Goal: Task Accomplishment & Management: Manage account settings

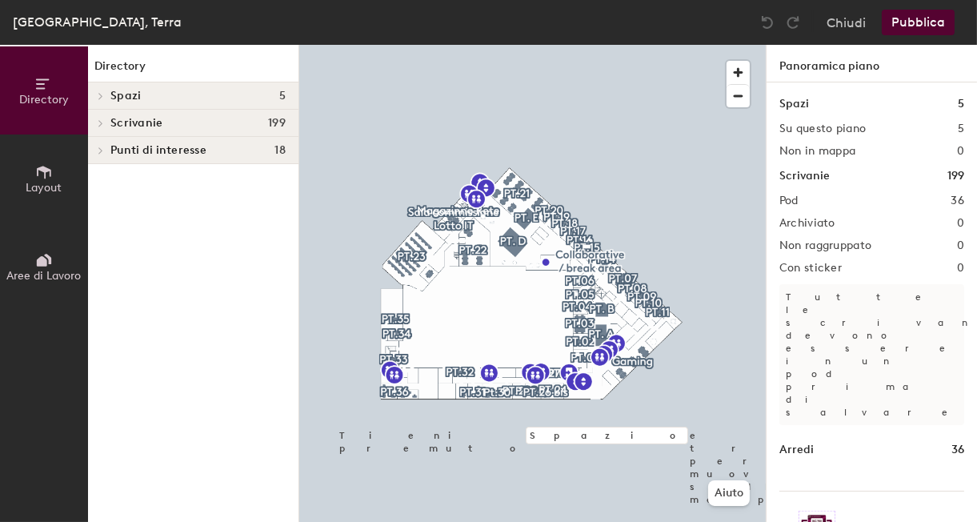
click at [72, 277] on span "Aree di Lavoro" at bounding box center [44, 276] width 74 height 14
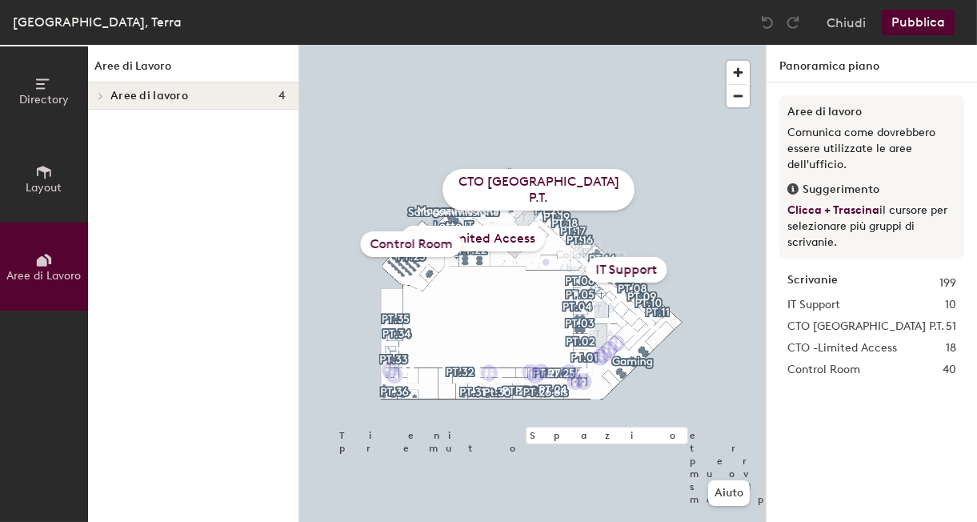
click at [58, 271] on span "Aree di Lavoro" at bounding box center [44, 276] width 74 height 14
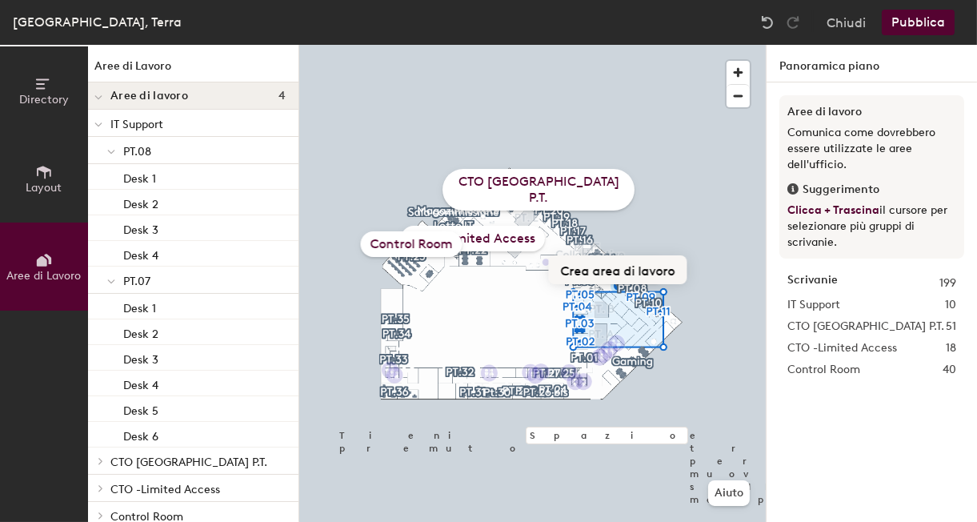
click at [610, 275] on button "Crea area di lavoro" at bounding box center [618, 269] width 138 height 29
type input "Ilottery"
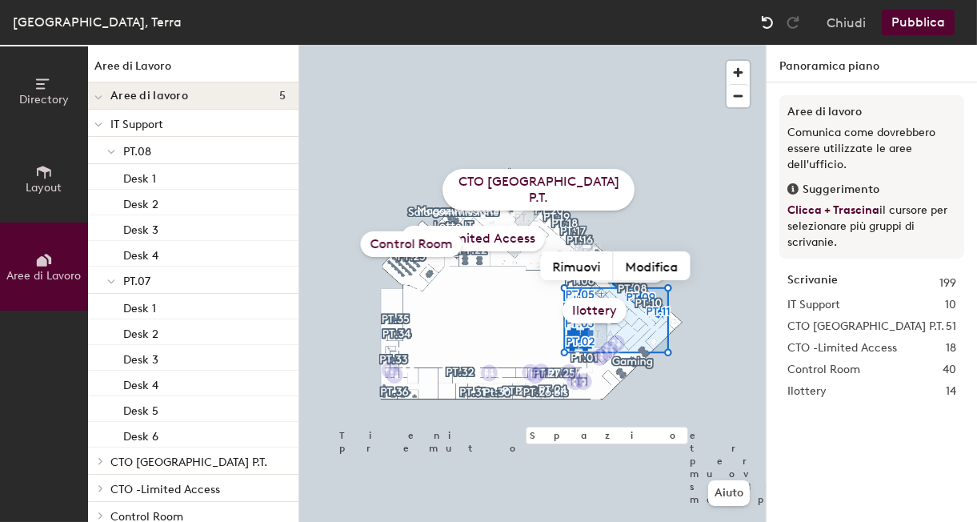
click at [771, 32] on div at bounding box center [767, 23] width 26 height 26
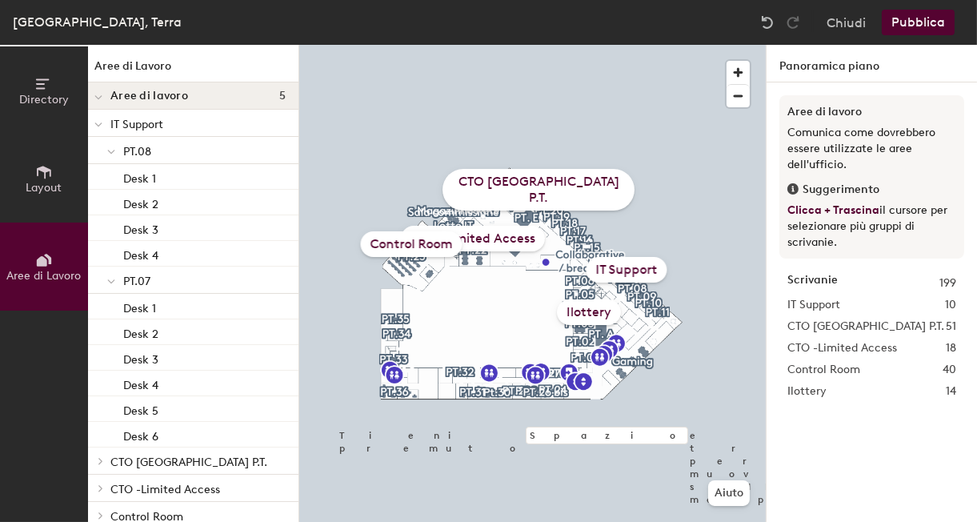
click at [586, 306] on div "Ilottery" at bounding box center [589, 312] width 64 height 26
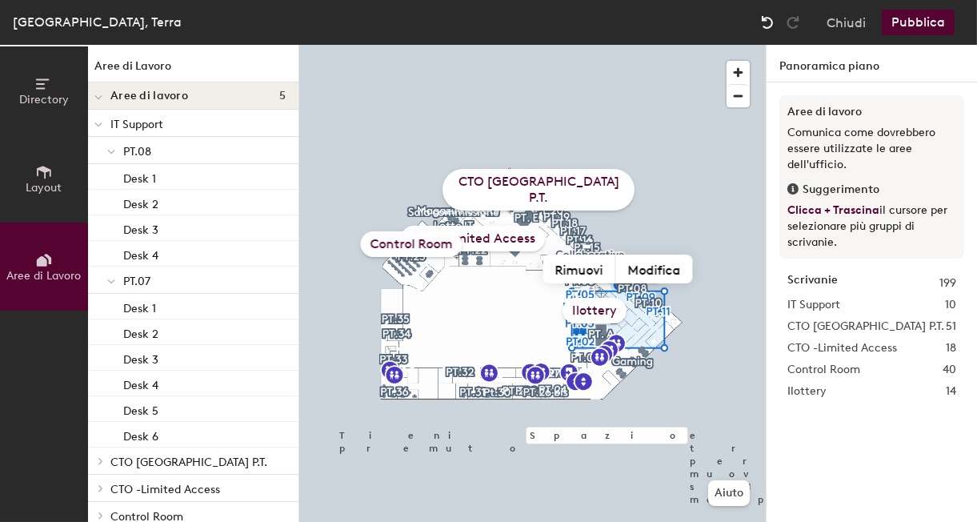
click at [764, 22] on img at bounding box center [767, 22] width 16 height 16
click at [639, 267] on button "Modifica" at bounding box center [654, 269] width 77 height 29
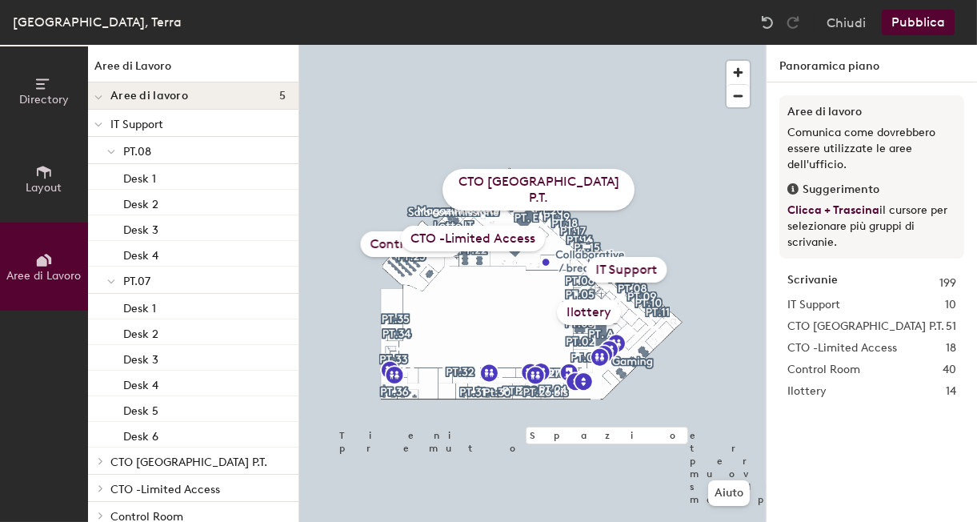
click at [582, 316] on div "Ilottery" at bounding box center [589, 312] width 64 height 26
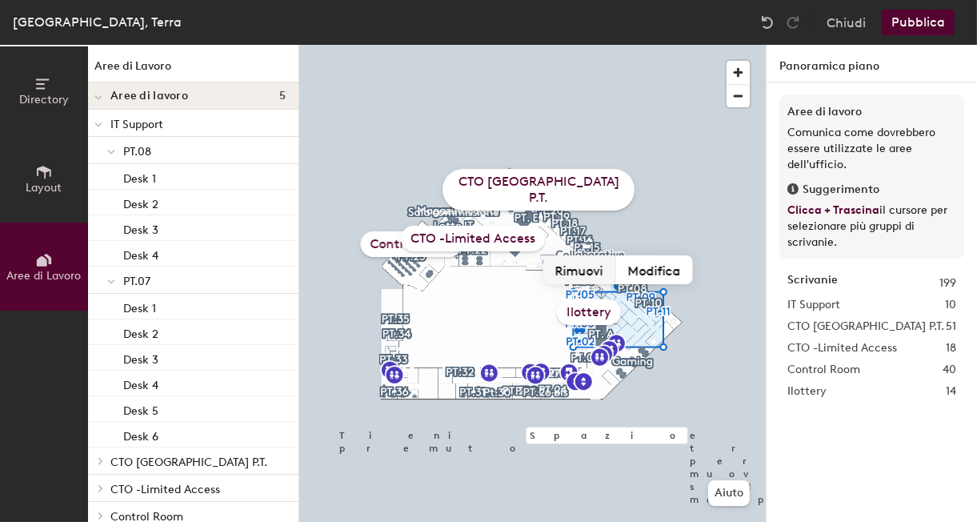
click at [623, 233] on div "Tieni premuto Spazio e trascina per muoverti sulla mappa. Aiuto CTO Italy_ P.T.…" at bounding box center [532, 283] width 466 height 477
click at [586, 272] on button "Rimuovi" at bounding box center [579, 269] width 73 height 29
click at [582, 280] on button "Crea area di lavoro" at bounding box center [617, 268] width 138 height 29
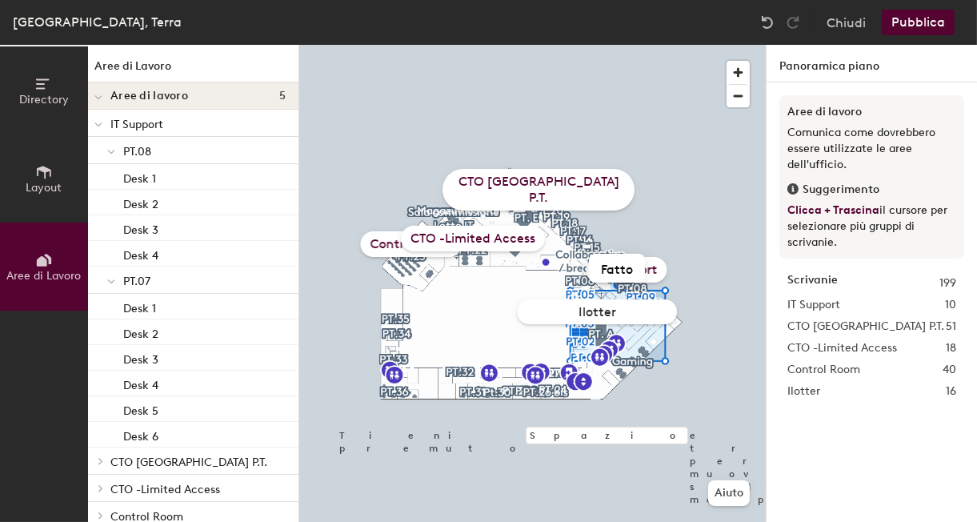
type input "Ilottery"
click at [581, 280] on div "Tieni premuto Spazio e trascina per muoverti sulla mappa. Aiuto CTO Italy_ P.T.…" at bounding box center [532, 283] width 466 height 477
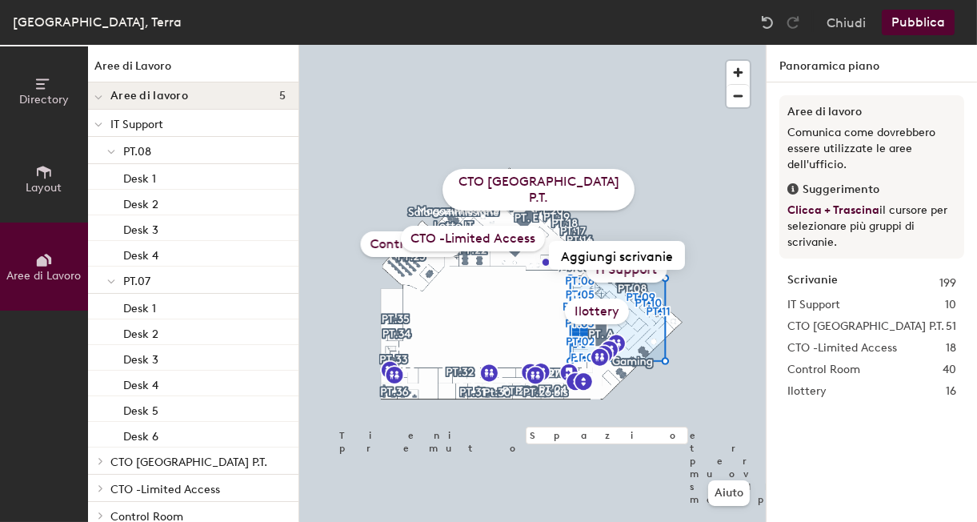
click at [918, 27] on button "Pubblica" at bounding box center [917, 23] width 73 height 26
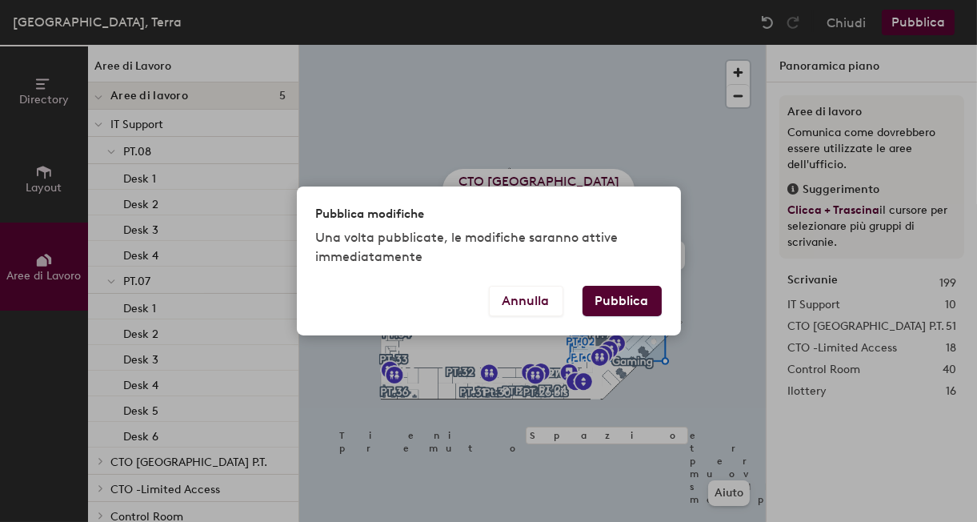
click at [611, 301] on button "Pubblica" at bounding box center [621, 301] width 79 height 30
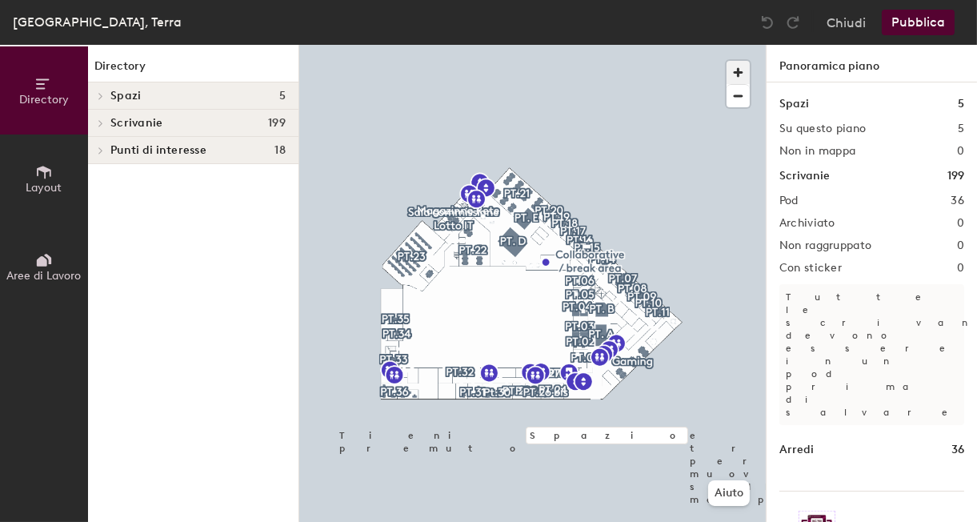
click at [738, 70] on span "button" at bounding box center [737, 72] width 23 height 23
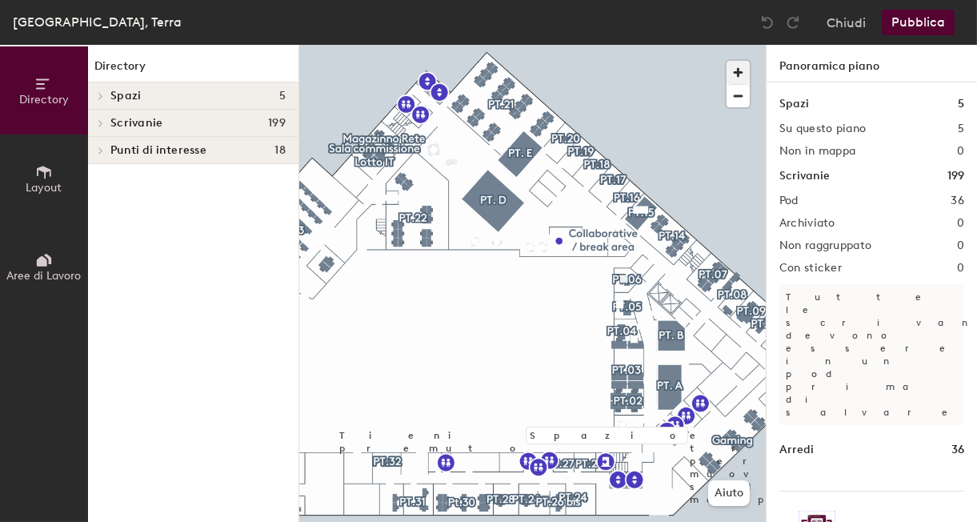
click at [738, 70] on span "button" at bounding box center [737, 72] width 23 height 23
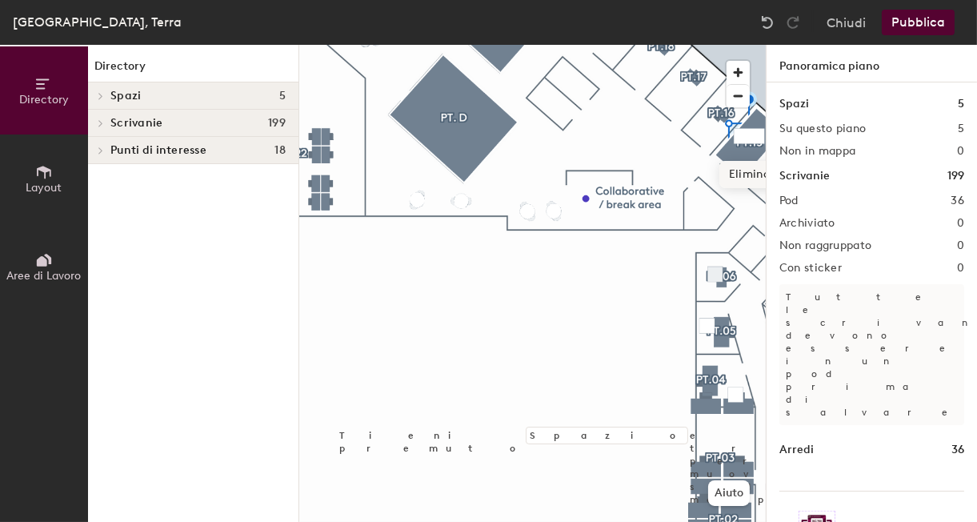
click at [746, 178] on span "Elimina" at bounding box center [749, 174] width 60 height 27
click at [50, 184] on span "Layout" at bounding box center [44, 188] width 36 height 14
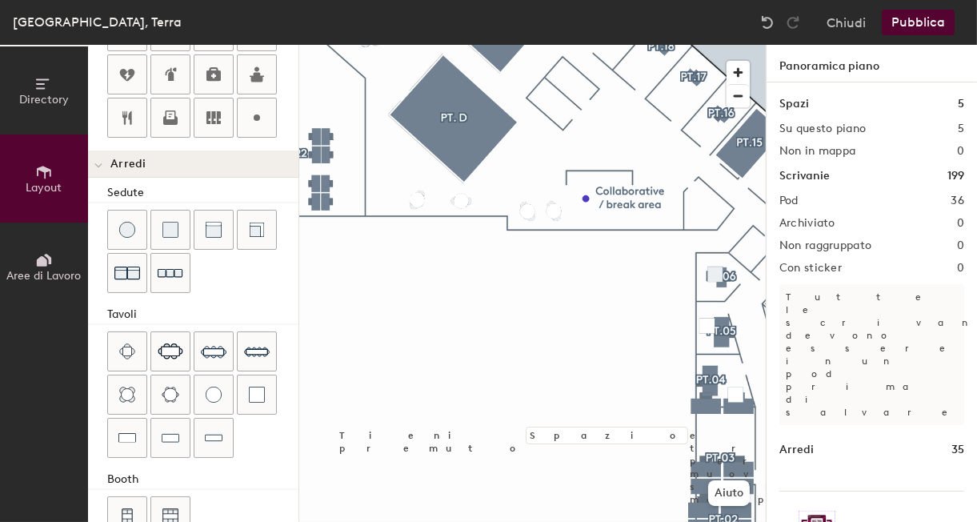
scroll to position [479, 0]
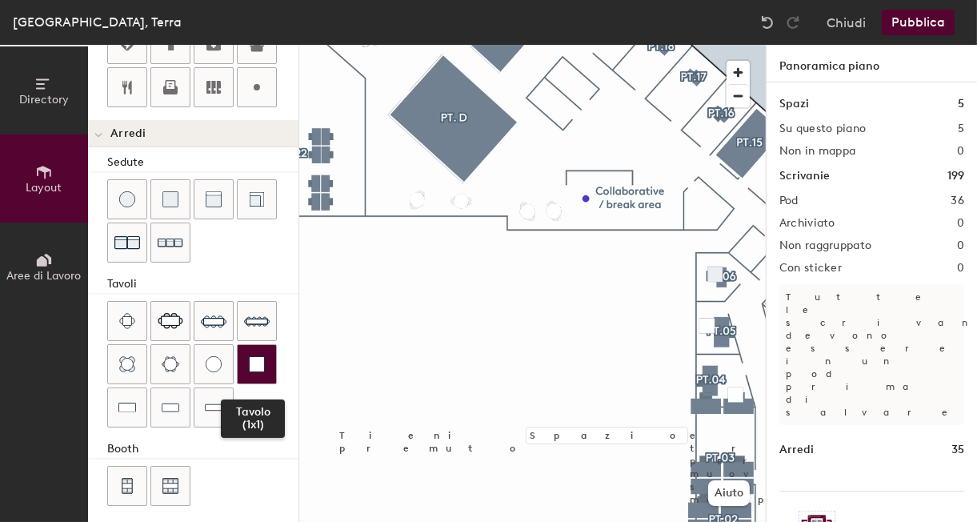
click at [249, 356] on img at bounding box center [257, 364] width 16 height 16
type input "40"
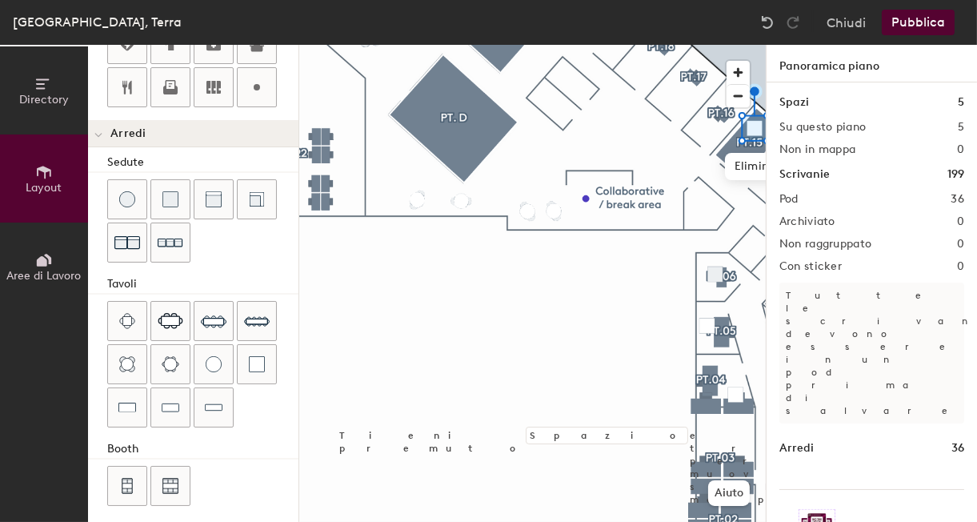
scroll to position [0, 0]
click at [49, 190] on span "Layout" at bounding box center [44, 188] width 36 height 14
click at [43, 93] on span "Directory" at bounding box center [44, 100] width 50 height 14
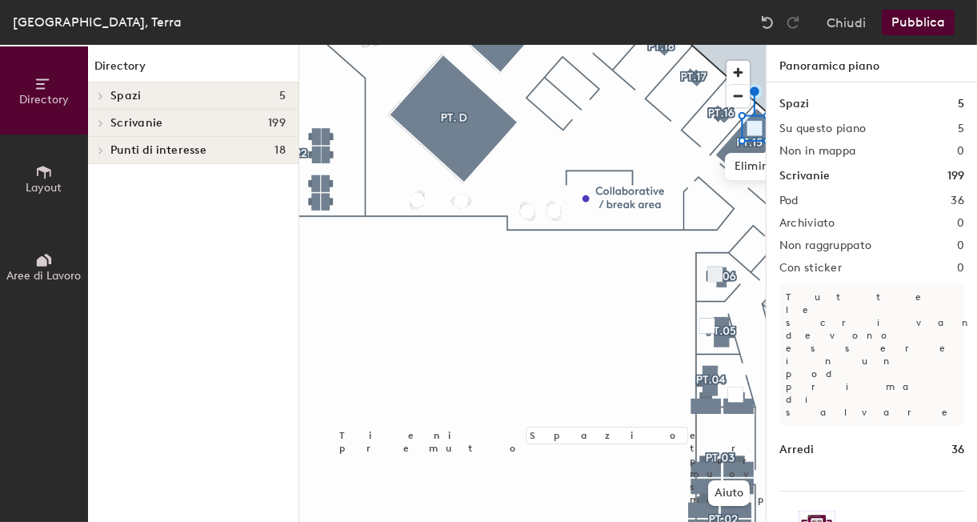
click at [105, 119] on span at bounding box center [100, 123] width 14 height 8
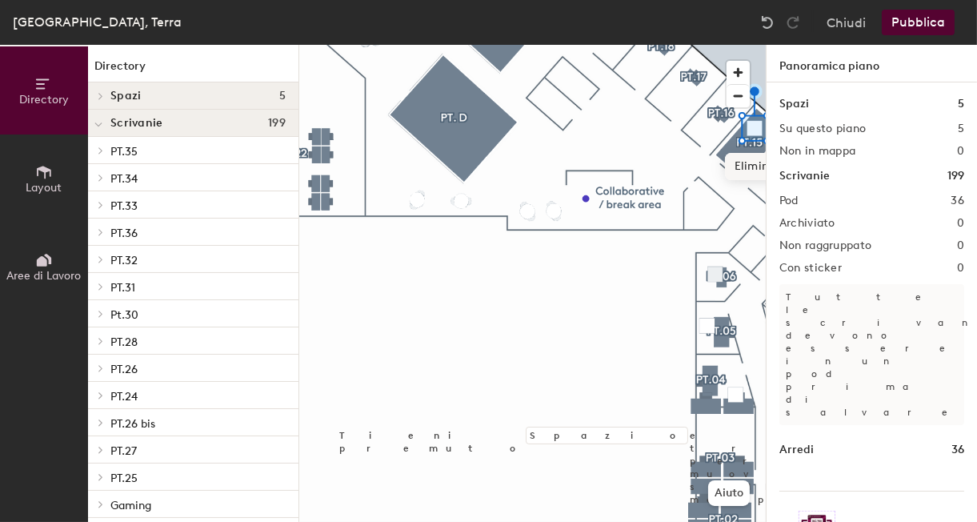
click at [747, 166] on span "Elimina" at bounding box center [755, 166] width 60 height 27
click at [54, 174] on button "Layout" at bounding box center [44, 178] width 88 height 88
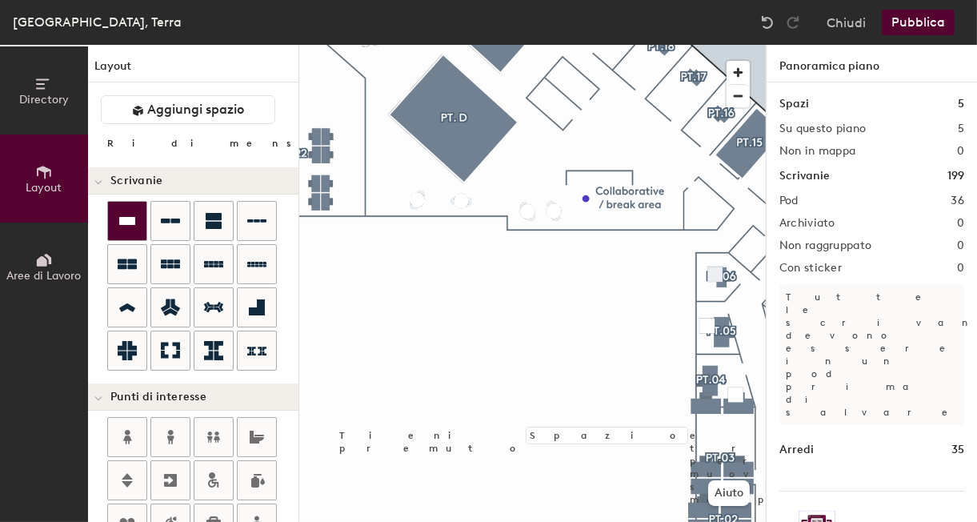
click at [130, 218] on icon at bounding box center [127, 221] width 16 height 8
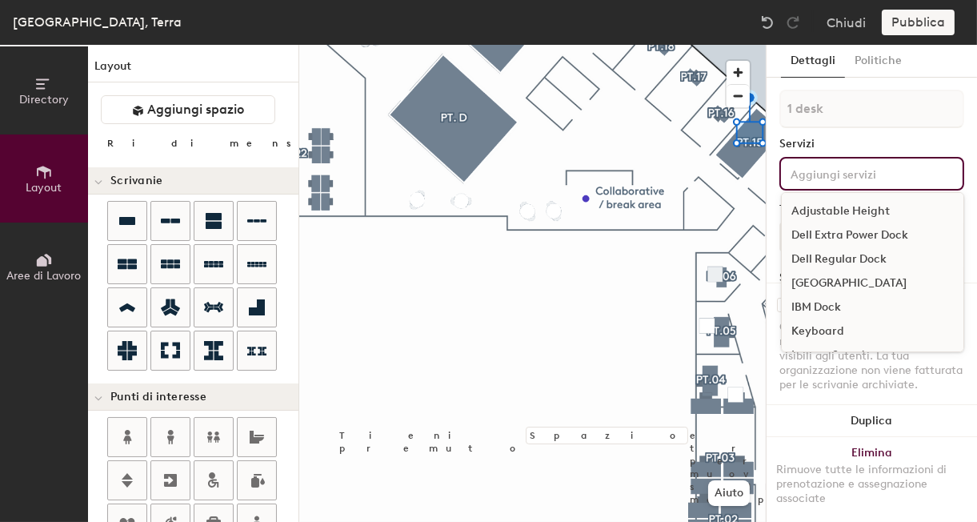
click at [803, 180] on input at bounding box center [859, 172] width 144 height 19
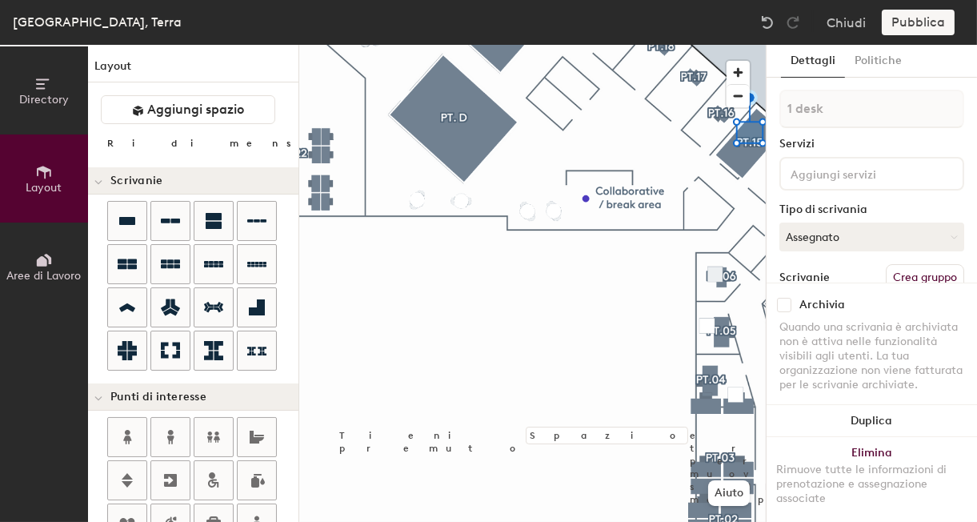
click at [865, 82] on div "Dettagli Politiche 1 desk Servizi Tipo di scrivania Assegnato Scrivanie Crea gr…" at bounding box center [871, 283] width 210 height 477
click at [816, 239] on button "Assegnato" at bounding box center [871, 236] width 185 height 29
click at [818, 285] on div "Assegnato" at bounding box center [860, 286] width 160 height 24
click at [823, 242] on button "Assegnato" at bounding box center [871, 236] width 185 height 29
click at [822, 315] on div "Flessibile" at bounding box center [860, 310] width 160 height 24
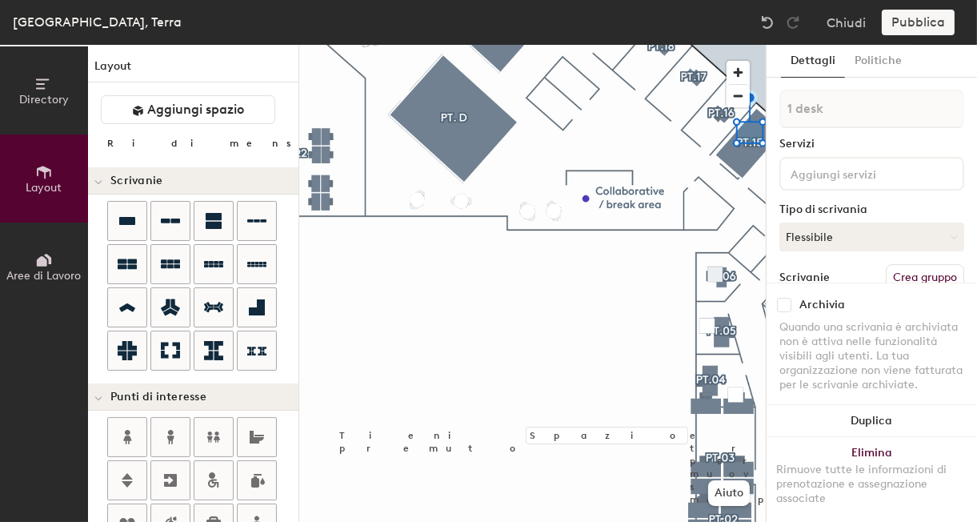
click at [935, 26] on div "Pubblica" at bounding box center [922, 23] width 82 height 26
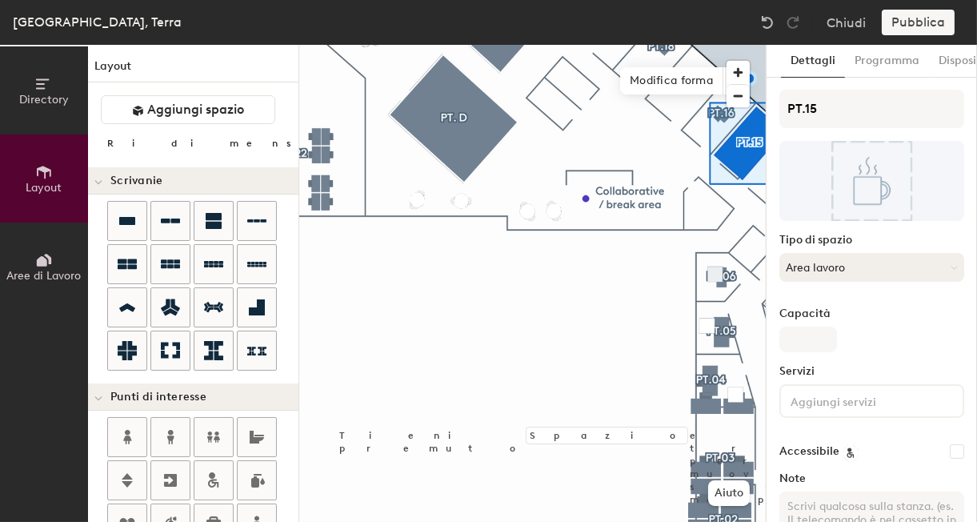
click at [849, 269] on button "Area lavoro" at bounding box center [871, 267] width 185 height 29
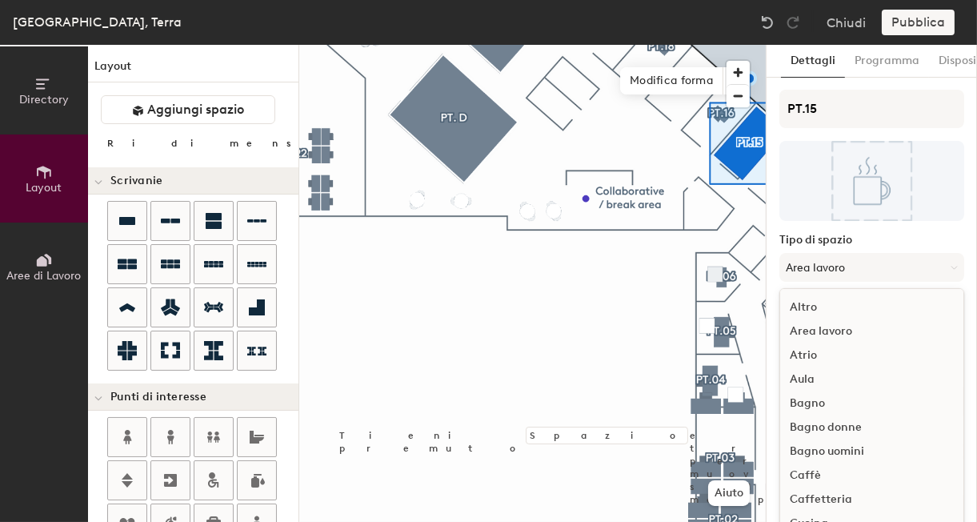
click at [880, 309] on div "Altro" at bounding box center [871, 307] width 183 height 24
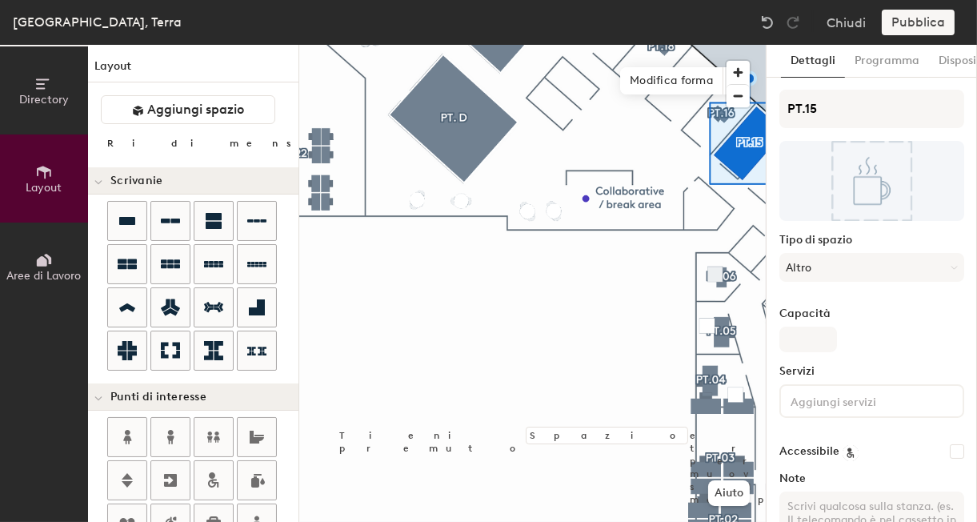
type input "20"
click at [812, 336] on input "Capacità" at bounding box center [808, 339] width 58 height 26
type input "1"
type input "20"
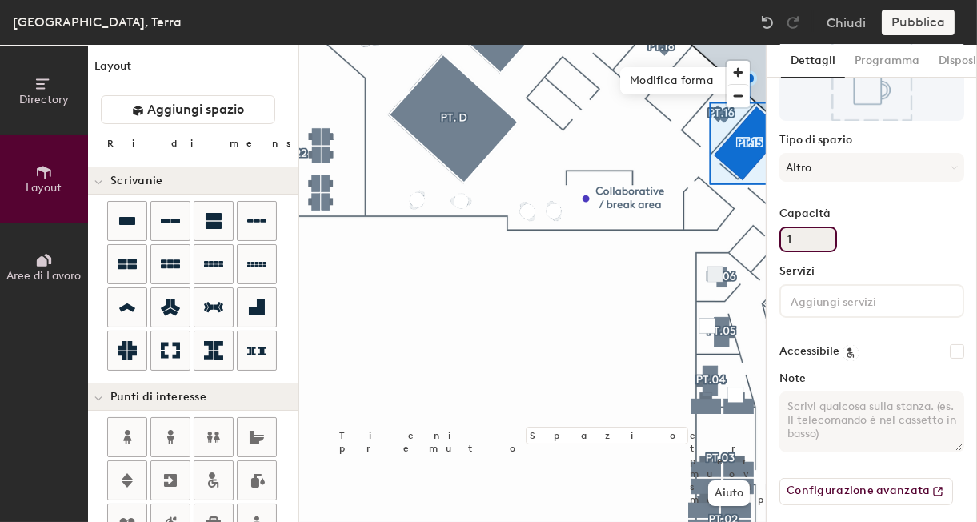
scroll to position [107, 0]
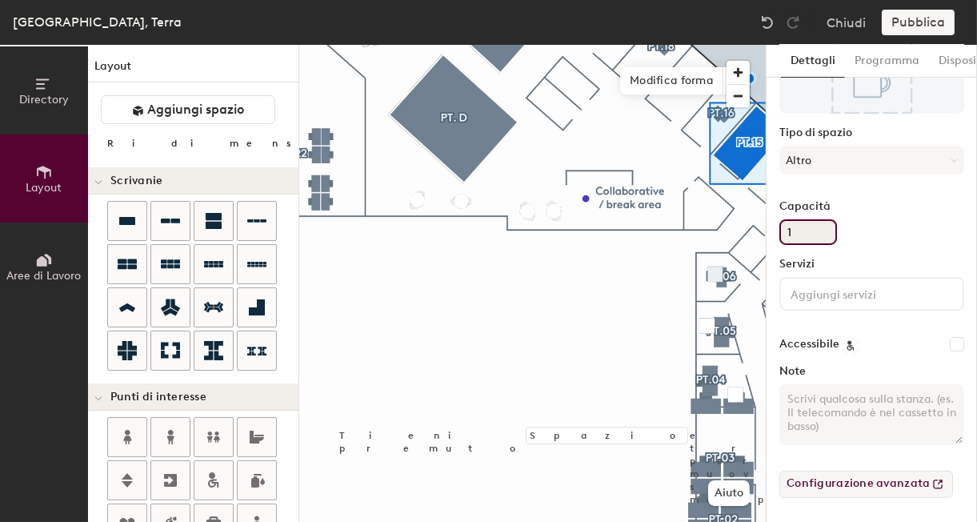
type input "1"
click at [887, 490] on button "Configurazione avanzata" at bounding box center [866, 483] width 174 height 27
click at [874, 64] on button "Programma" at bounding box center [887, 61] width 84 height 33
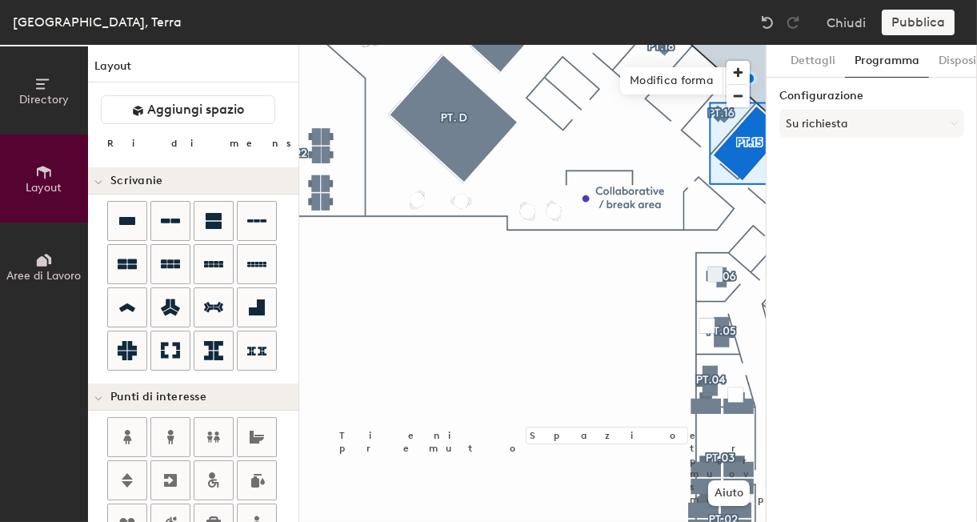
scroll to position [0, 0]
click at [935, 62] on button "Dispositivi" at bounding box center [966, 61] width 74 height 33
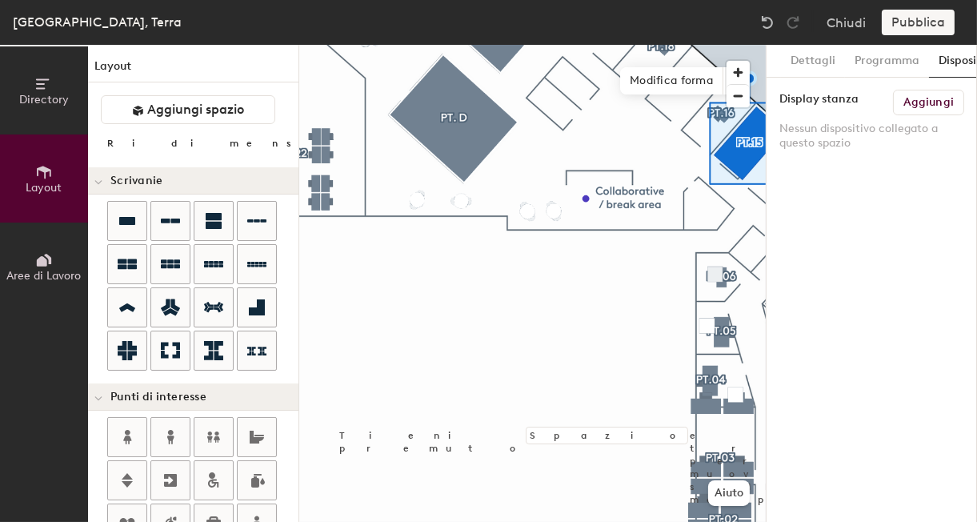
click at [917, 104] on h6 "Aggiungi" at bounding box center [928, 102] width 50 height 13
click at [735, 98] on span "button" at bounding box center [737, 96] width 23 height 22
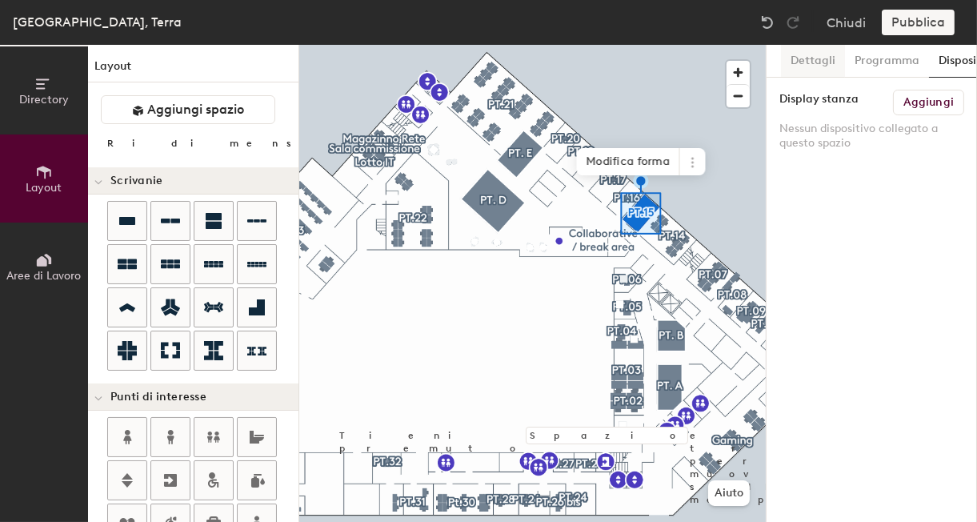
click at [824, 63] on button "Dettagli" at bounding box center [813, 61] width 64 height 33
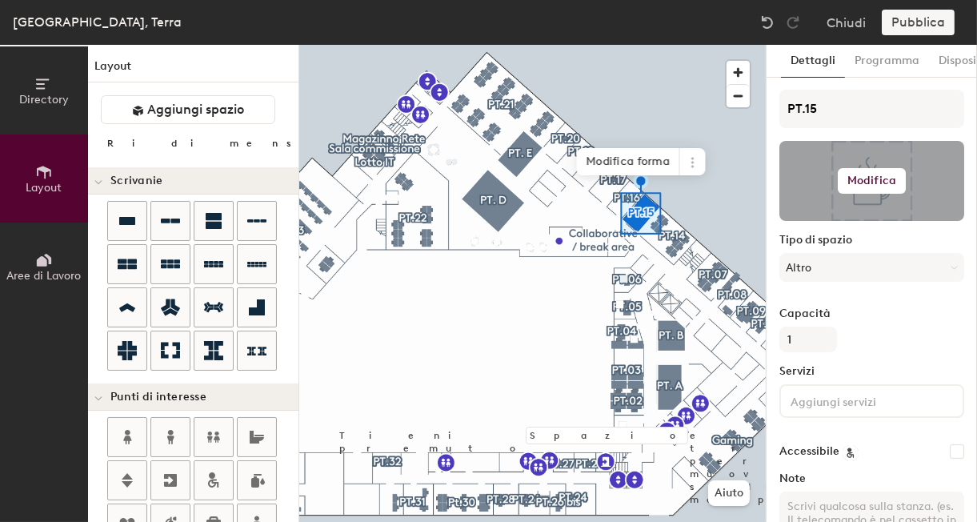
click at [849, 185] on h6 "Modifica" at bounding box center [871, 180] width 49 height 13
click at [820, 247] on span "Rimuovi" at bounding box center [872, 243] width 158 height 14
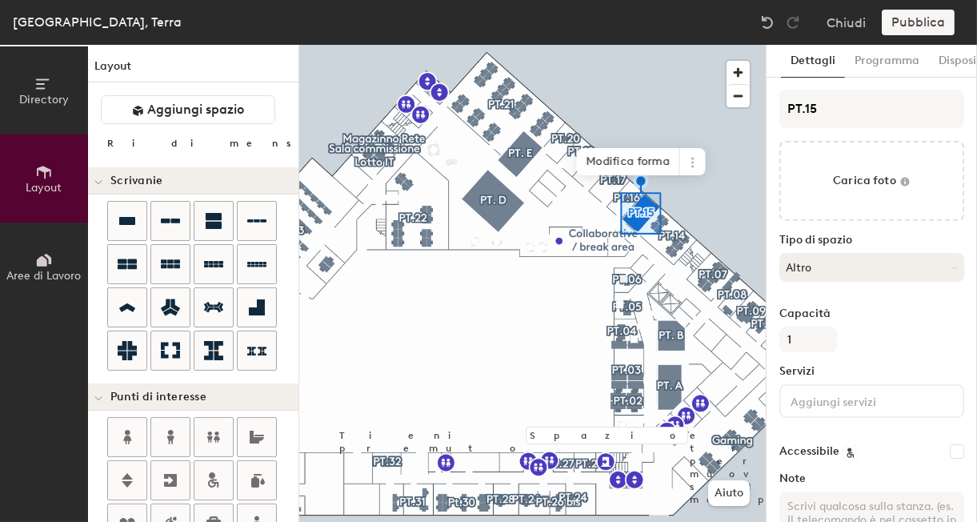
click at [893, 257] on button "Altro" at bounding box center [871, 267] width 185 height 29
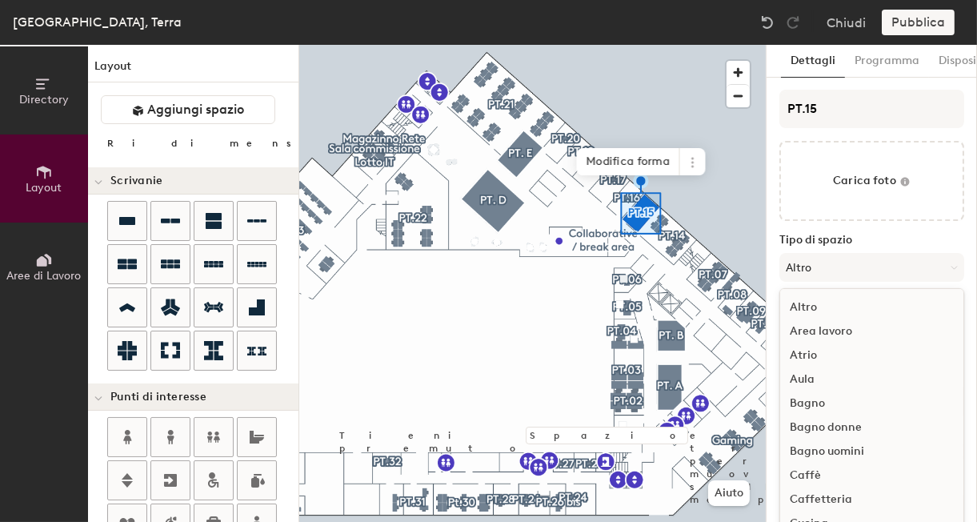
click at [826, 329] on div "Area lavoro" at bounding box center [871, 331] width 183 height 24
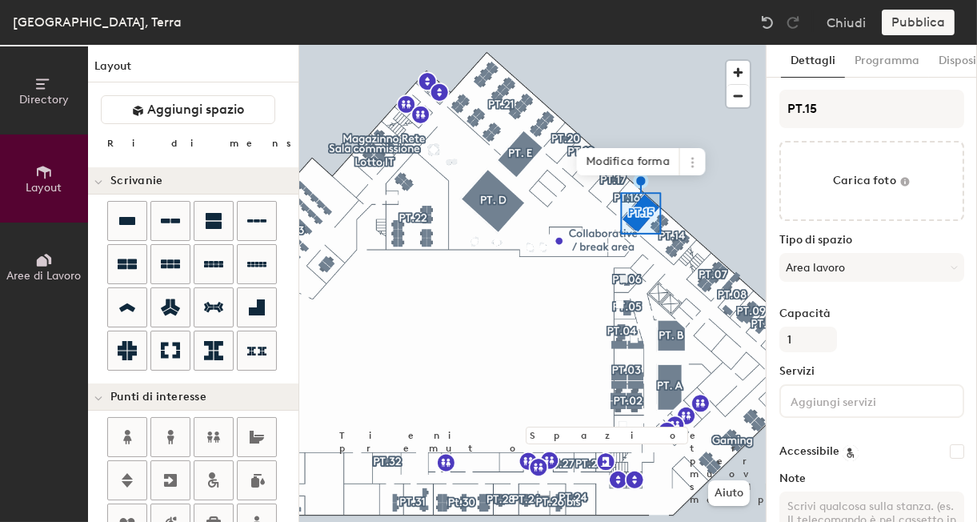
click at [901, 29] on div "Pubblica" at bounding box center [922, 23] width 82 height 26
click at [913, 18] on div "Pubblica" at bounding box center [922, 23] width 82 height 26
click at [905, 18] on div "Pubblica" at bounding box center [922, 23] width 82 height 26
click at [126, 226] on icon at bounding box center [127, 220] width 19 height 19
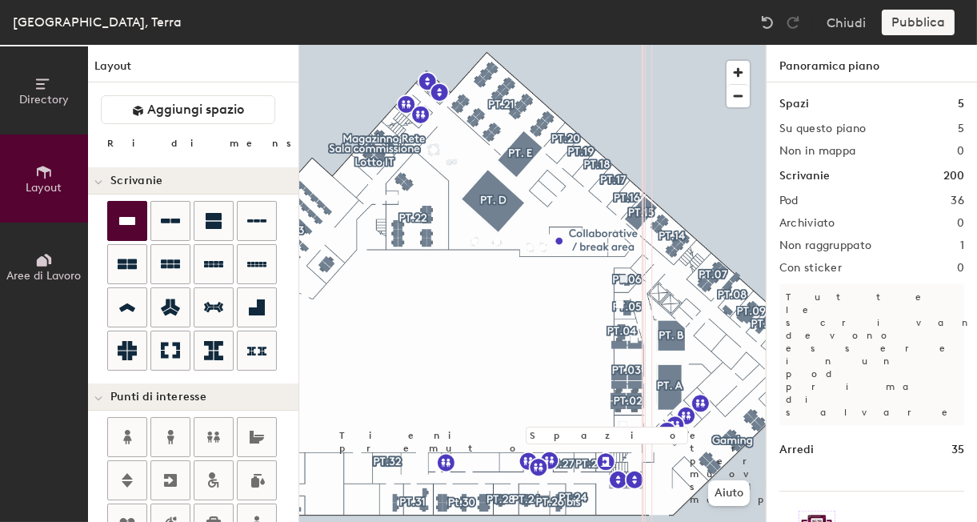
type input "60"
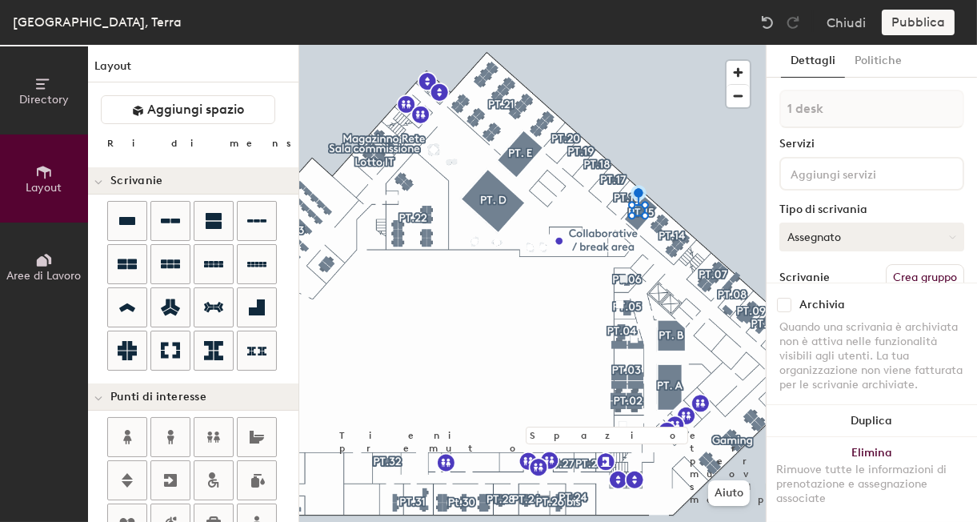
click at [837, 242] on button "Assegnato" at bounding box center [871, 236] width 185 height 29
click at [837, 316] on div "Flessibile" at bounding box center [860, 310] width 160 height 24
click at [923, 25] on div "Pubblica" at bounding box center [922, 23] width 82 height 26
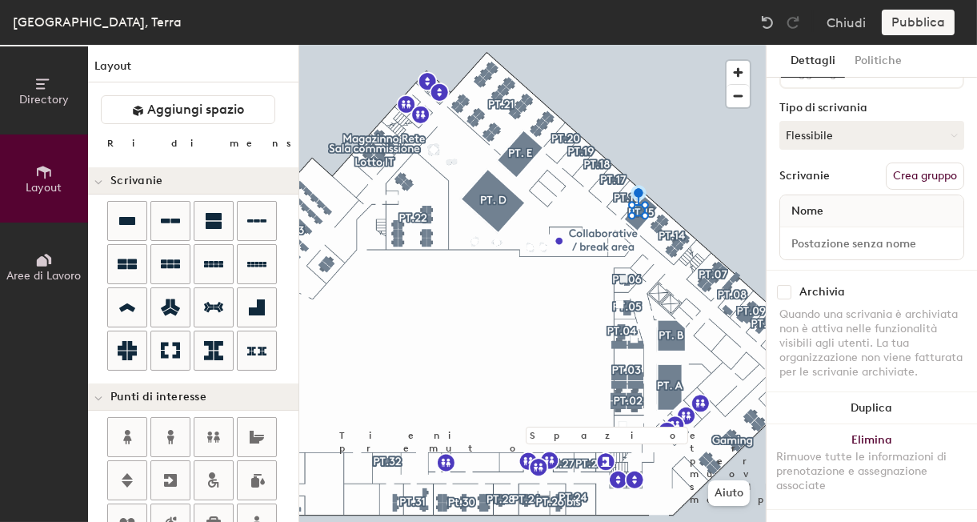
scroll to position [99, 0]
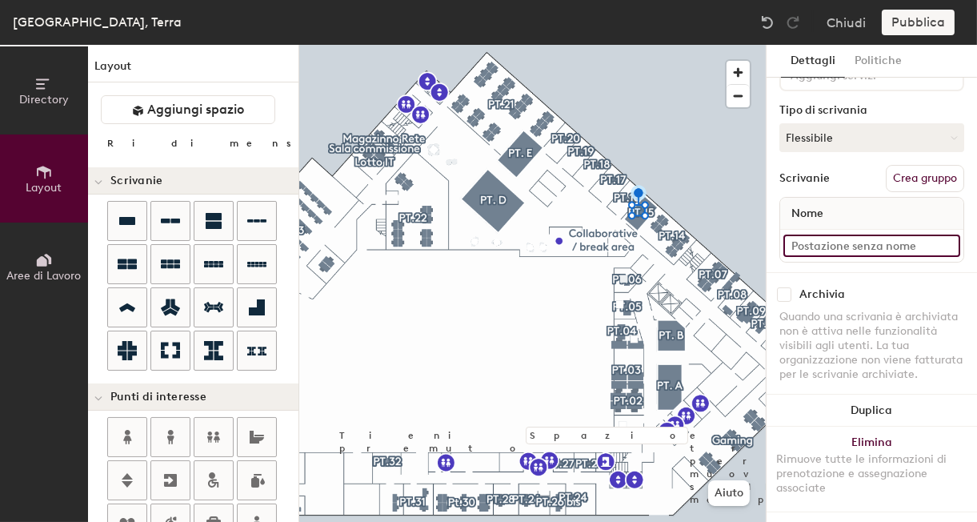
click at [865, 250] on input at bounding box center [871, 245] width 177 height 22
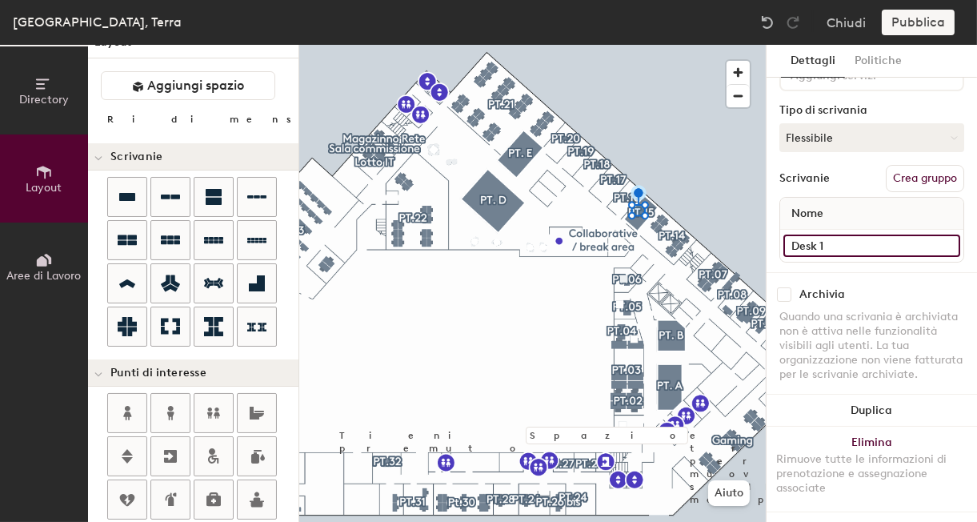
scroll to position [0, 0]
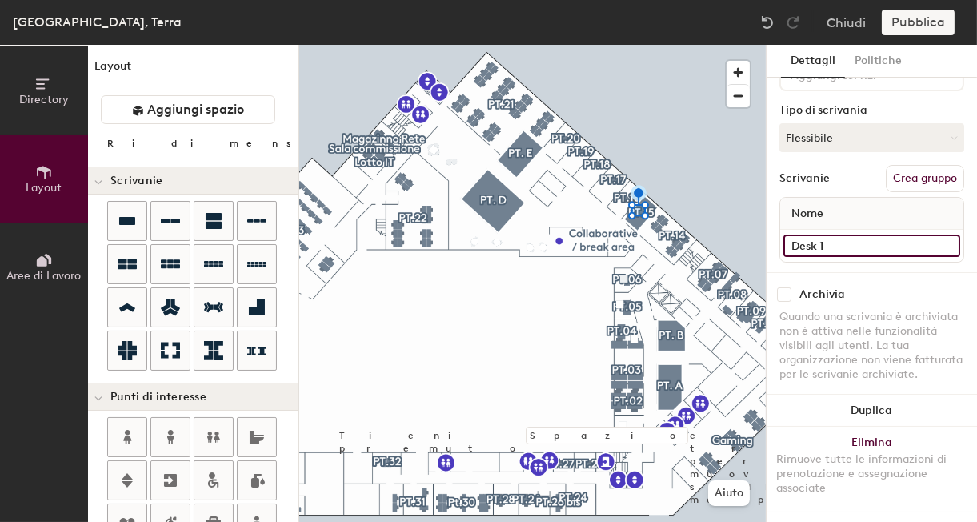
type input "Desk 1"
click at [54, 273] on span "Aree di Lavoro" at bounding box center [44, 276] width 74 height 14
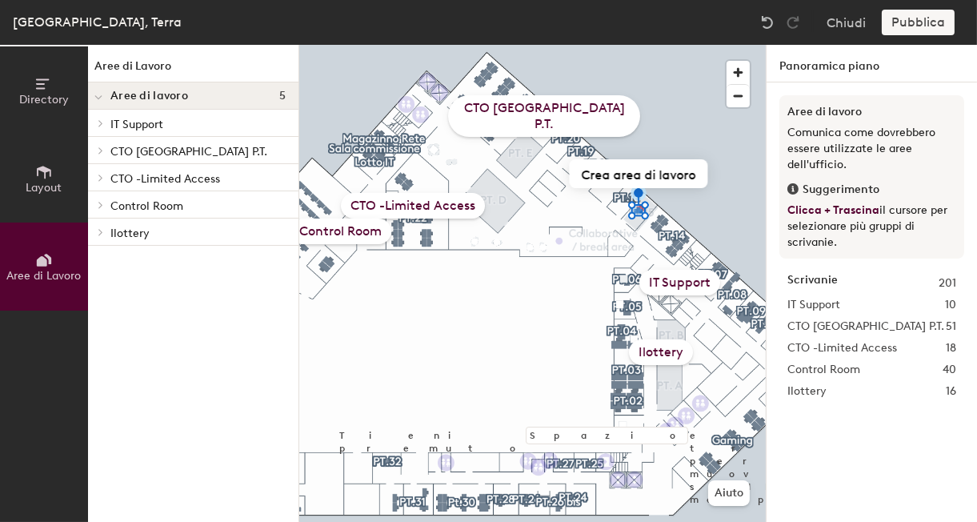
click at [806, 396] on span "Ilottery" at bounding box center [806, 391] width 39 height 18
click at [661, 178] on button "Crea area di lavoro" at bounding box center [639, 173] width 138 height 29
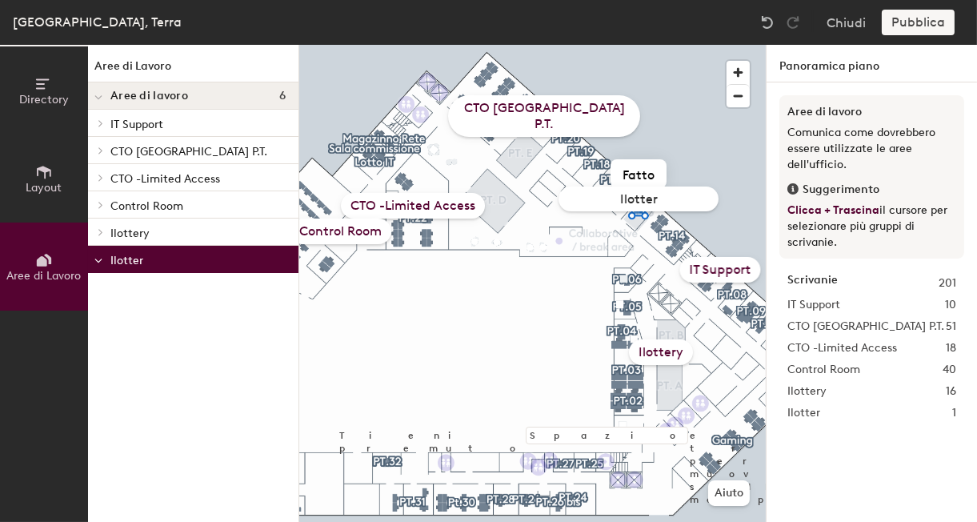
type input "Ilottery"
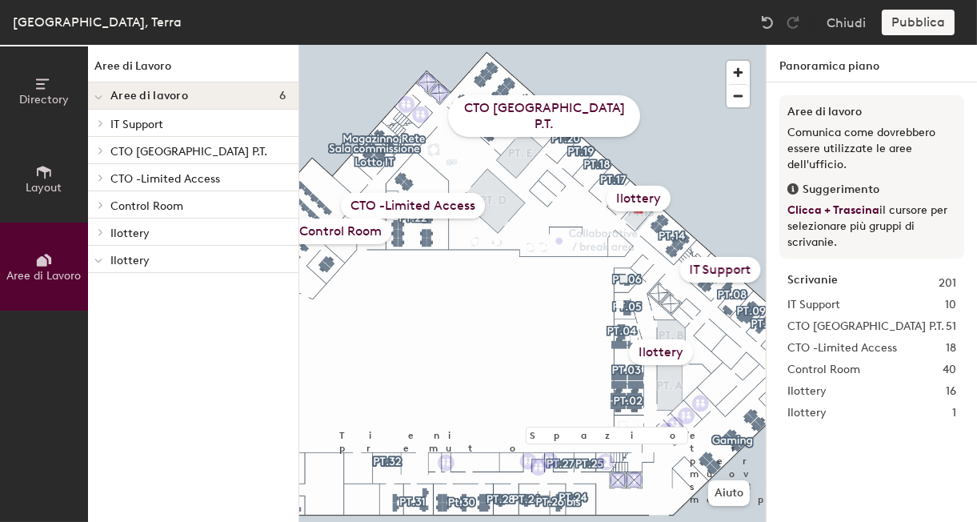
click at [637, 199] on div "Ilottery" at bounding box center [638, 199] width 64 height 26
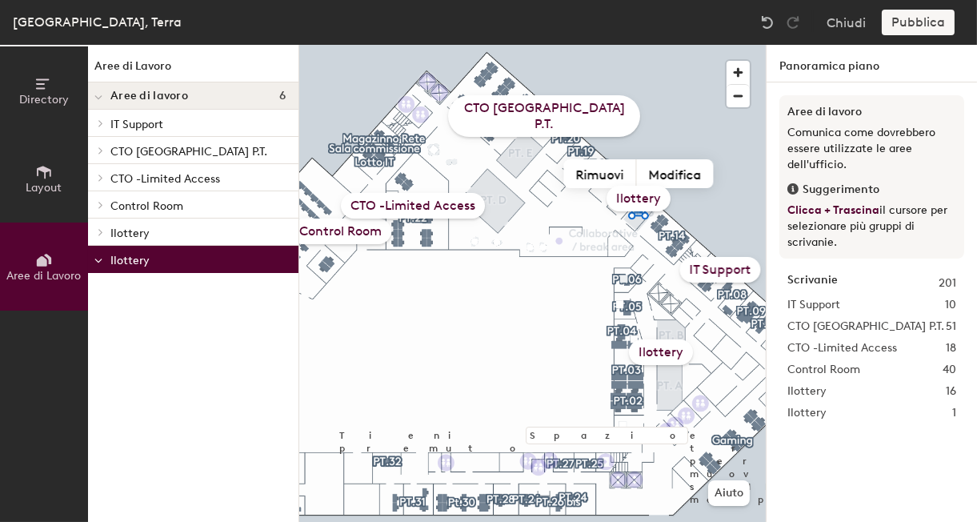
click at [94, 235] on div at bounding box center [98, 231] width 21 height 26
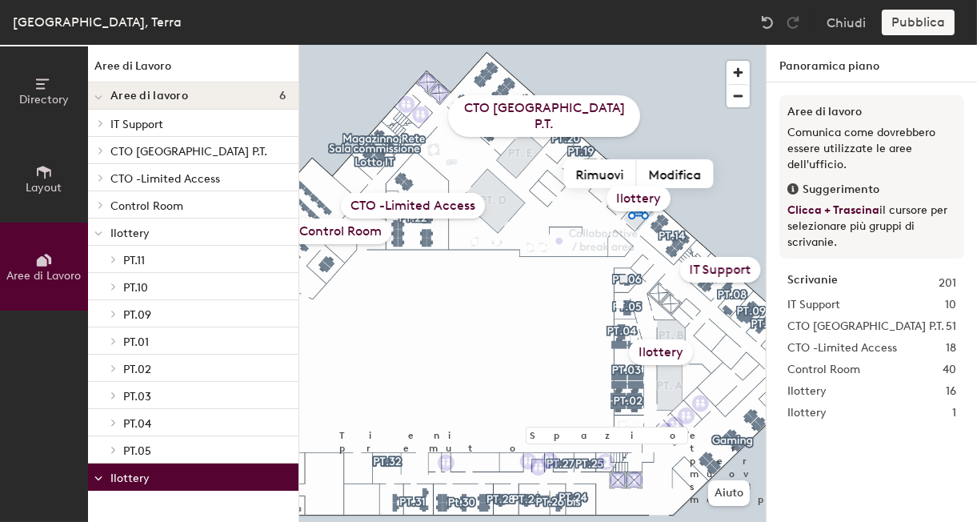
click at [99, 474] on span at bounding box center [98, 478] width 8 height 14
click at [96, 477] on span at bounding box center [100, 477] width 14 height 8
click at [611, 175] on button "Rimuovi" at bounding box center [600, 173] width 73 height 29
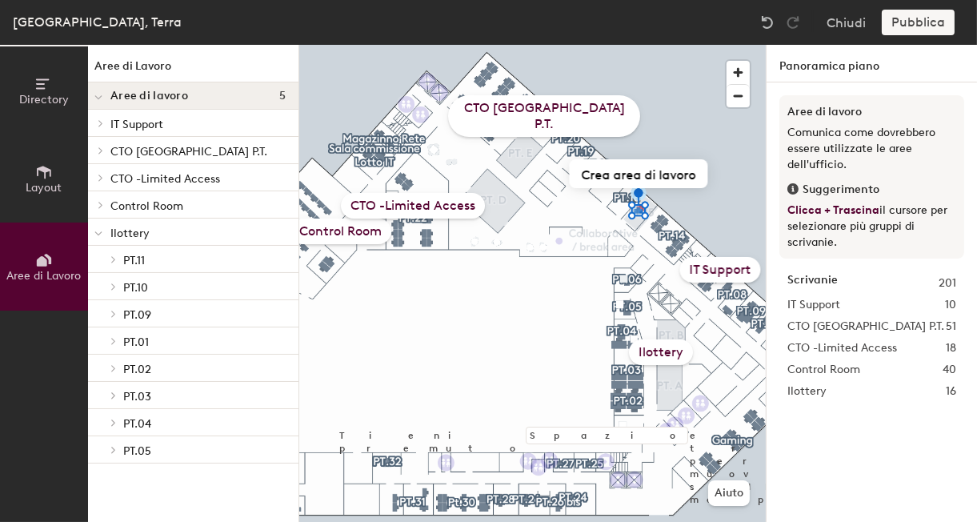
click at [54, 86] on button "Directory" at bounding box center [44, 90] width 88 height 88
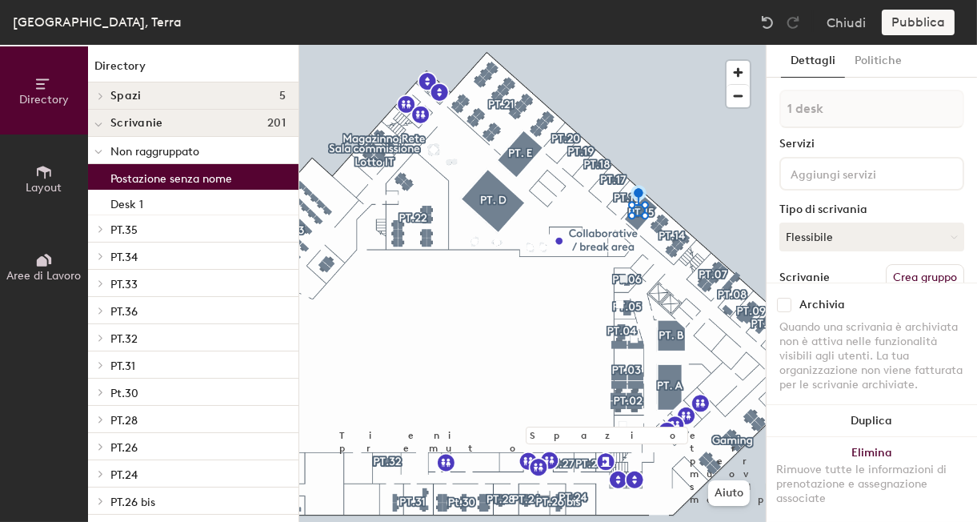
click at [187, 175] on p "Postazione senza nome" at bounding box center [171, 176] width 122 height 18
click at [169, 179] on p "Postazione senza nome" at bounding box center [171, 176] width 122 height 18
drag, startPoint x: 162, startPoint y: 179, endPoint x: 151, endPoint y: 182, distance: 11.5
click at [151, 182] on p "Postazione senza nome" at bounding box center [171, 176] width 122 height 18
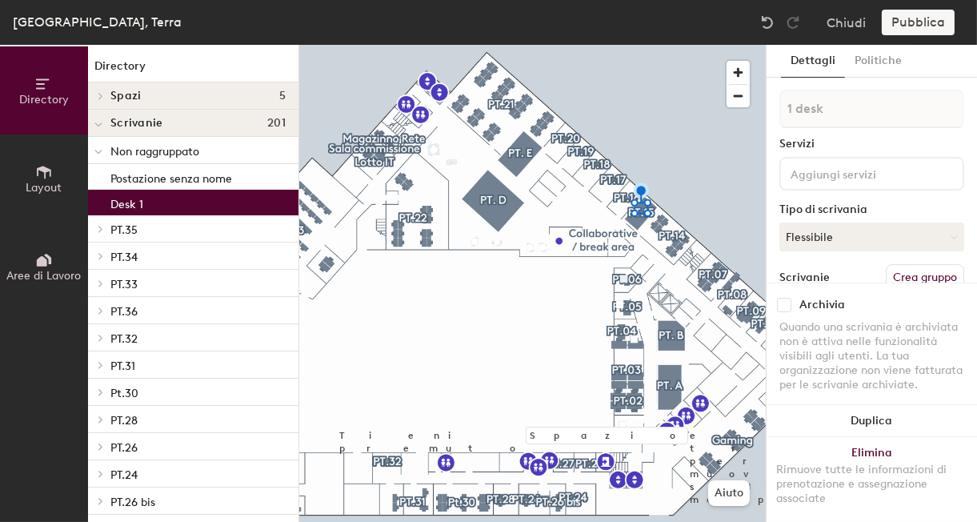
click at [144, 205] on div "Desk 1" at bounding box center [193, 203] width 210 height 26
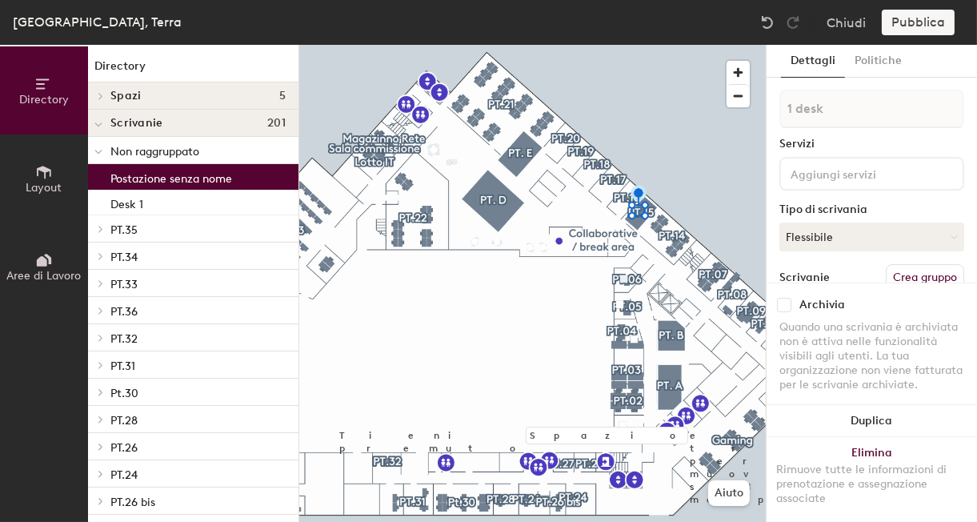
click at [149, 180] on p "Postazione senza nome" at bounding box center [171, 176] width 122 height 18
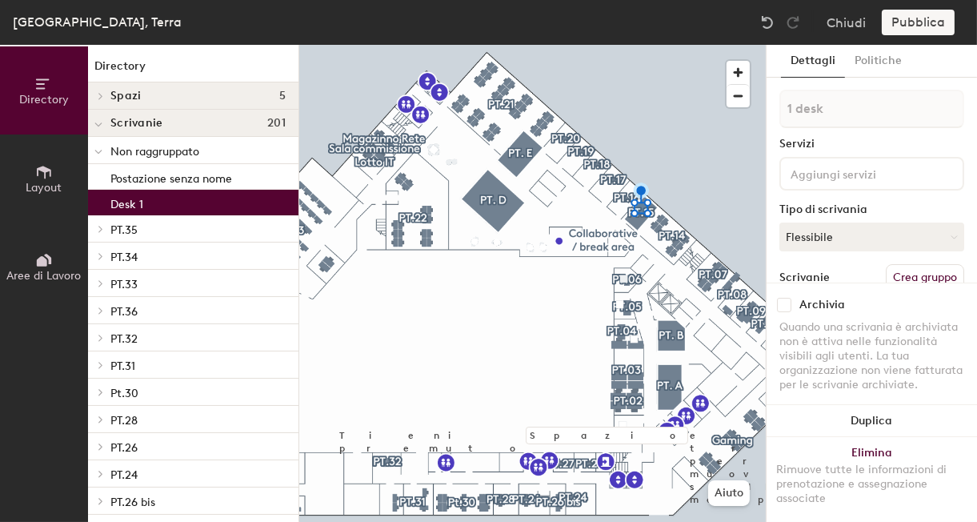
click at [144, 202] on div "Desk 1" at bounding box center [193, 203] width 210 height 26
click at [157, 177] on p "Postazione senza nome" at bounding box center [171, 176] width 122 height 18
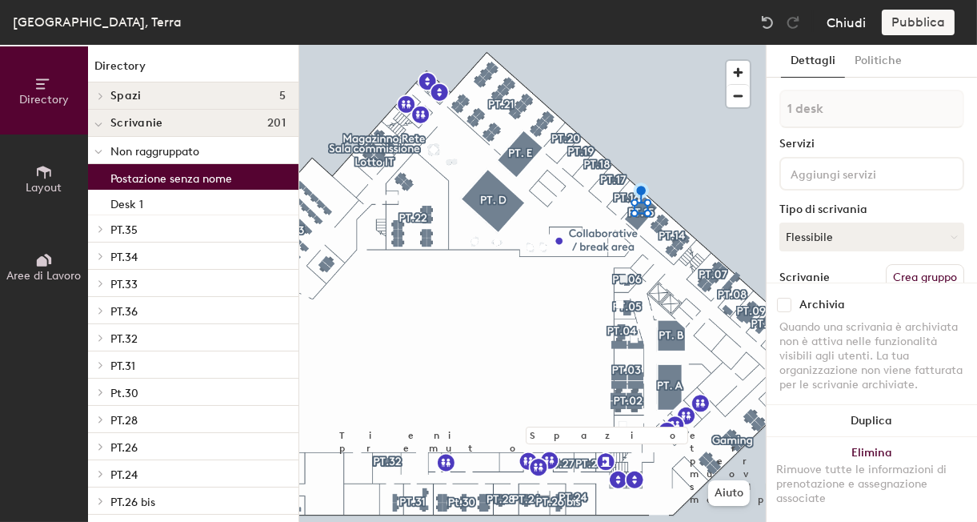
click at [853, 27] on button "Chiudi" at bounding box center [845, 23] width 39 height 26
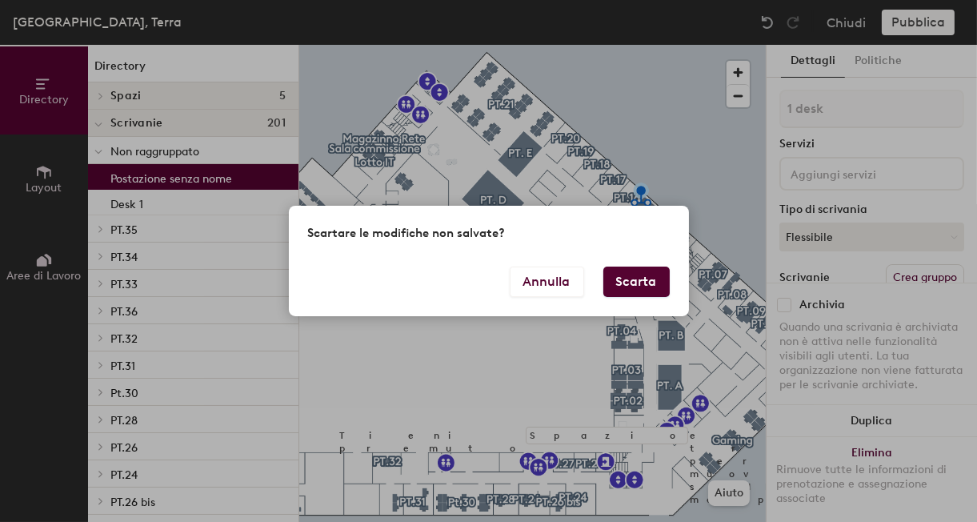
click at [630, 280] on button "Scarta" at bounding box center [636, 281] width 66 height 30
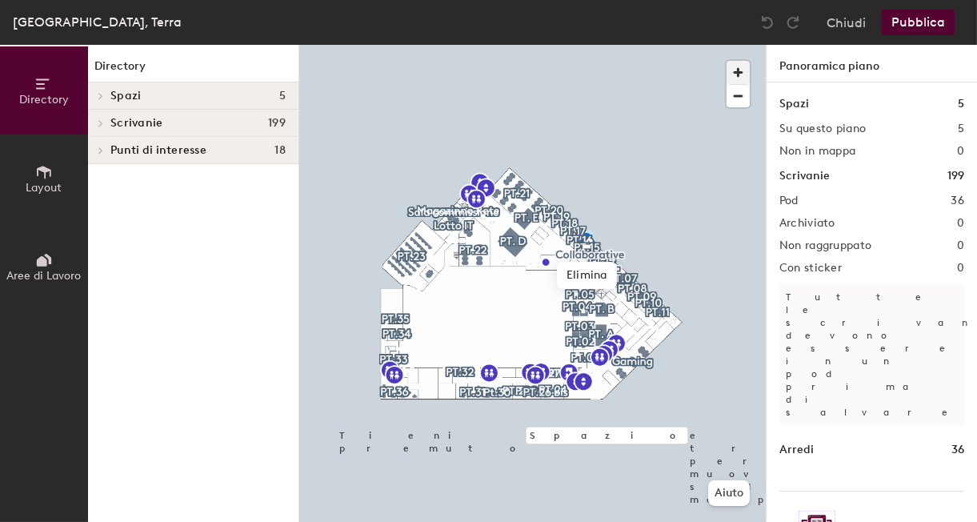
click at [737, 78] on span "button" at bounding box center [737, 72] width 23 height 23
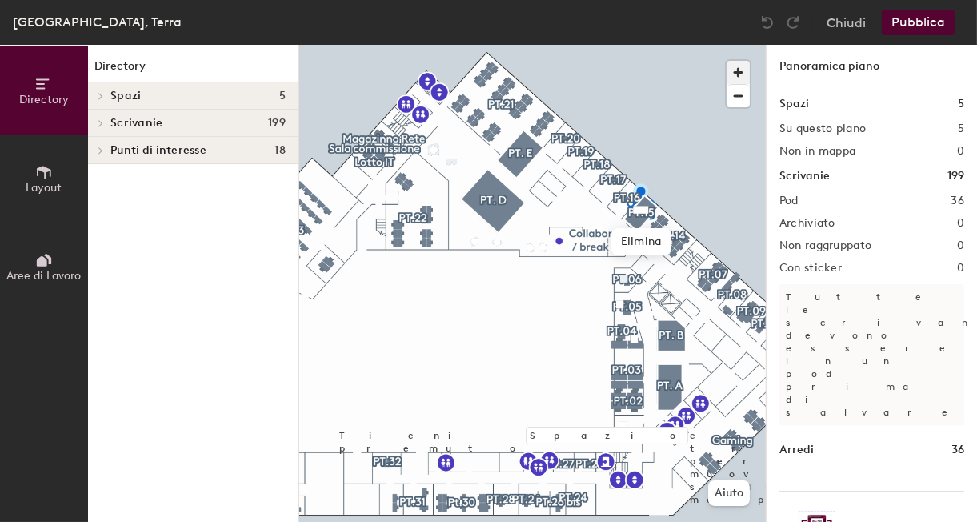
click at [737, 78] on span "button" at bounding box center [737, 72] width 23 height 23
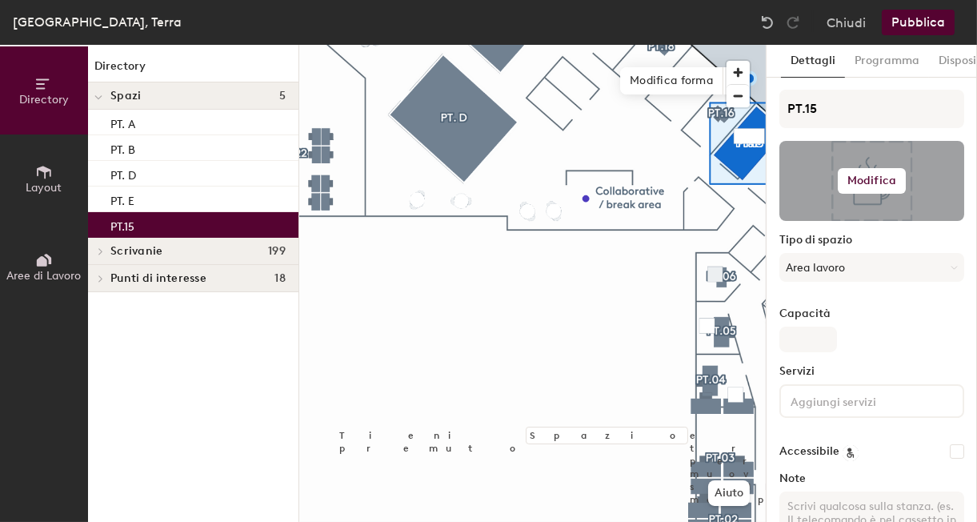
click at [861, 188] on button "Modifica" at bounding box center [871, 181] width 68 height 26
click at [838, 242] on span "Rimuovi" at bounding box center [872, 243] width 158 height 14
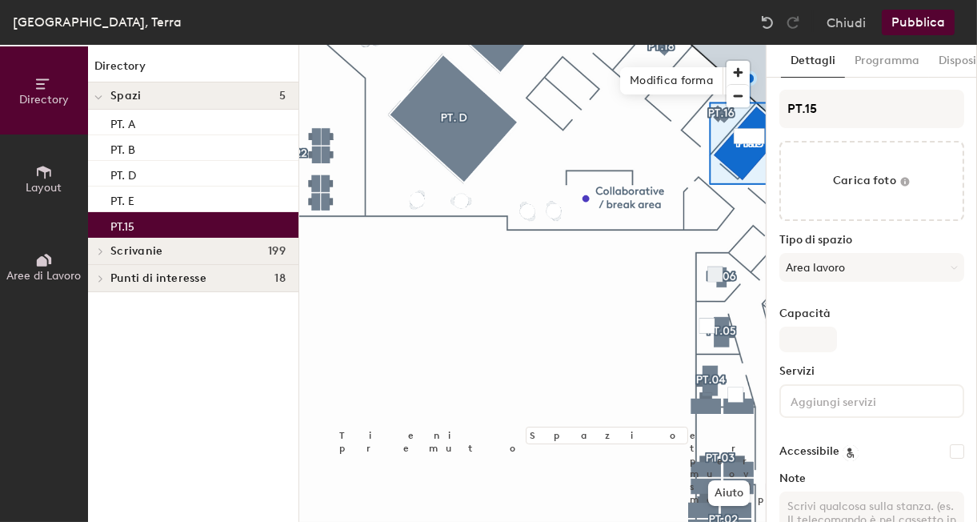
click at [917, 20] on button "Pubblica" at bounding box center [917, 23] width 73 height 26
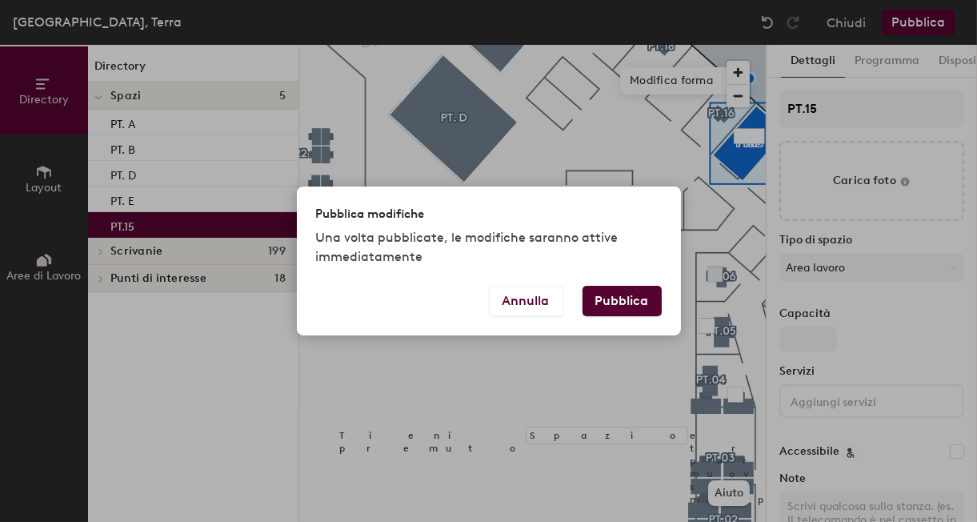
click at [638, 306] on button "Pubblica" at bounding box center [621, 301] width 79 height 30
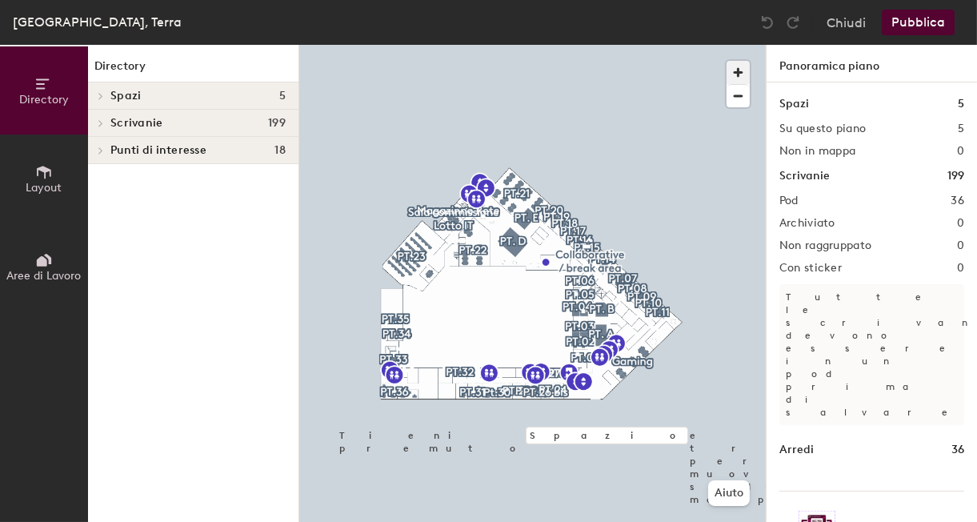
click at [740, 67] on span "button" at bounding box center [737, 72] width 23 height 23
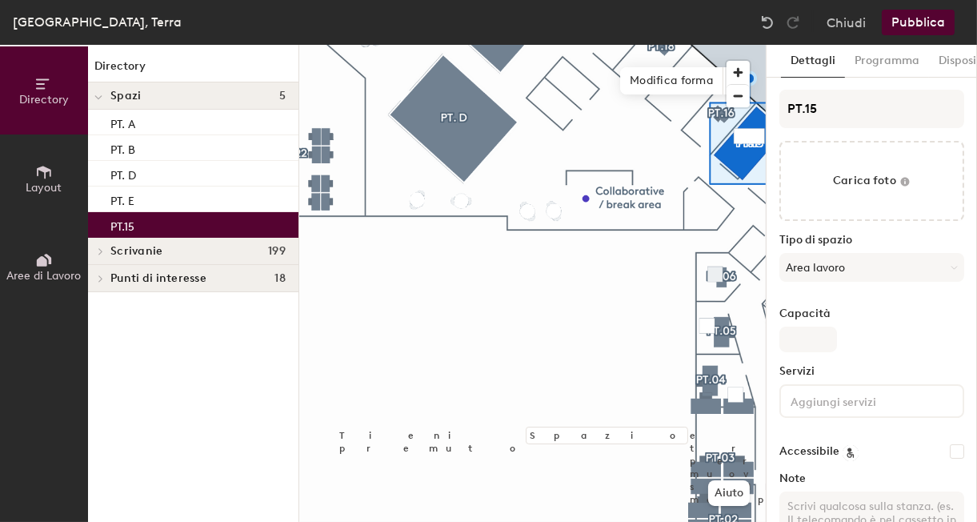
click at [151, 227] on div "PT.15" at bounding box center [193, 225] width 210 height 26
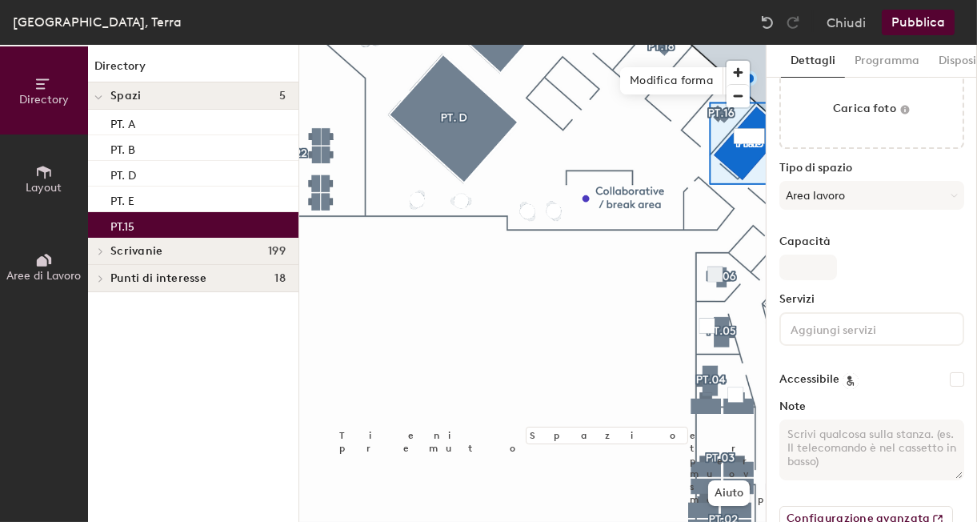
scroll to position [107, 0]
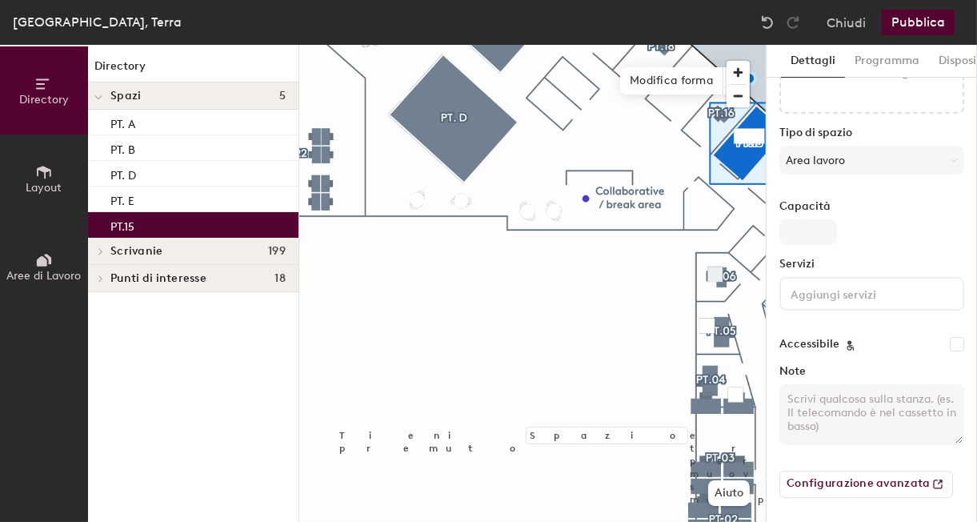
click at [182, 222] on div "PT.15" at bounding box center [193, 225] width 210 height 26
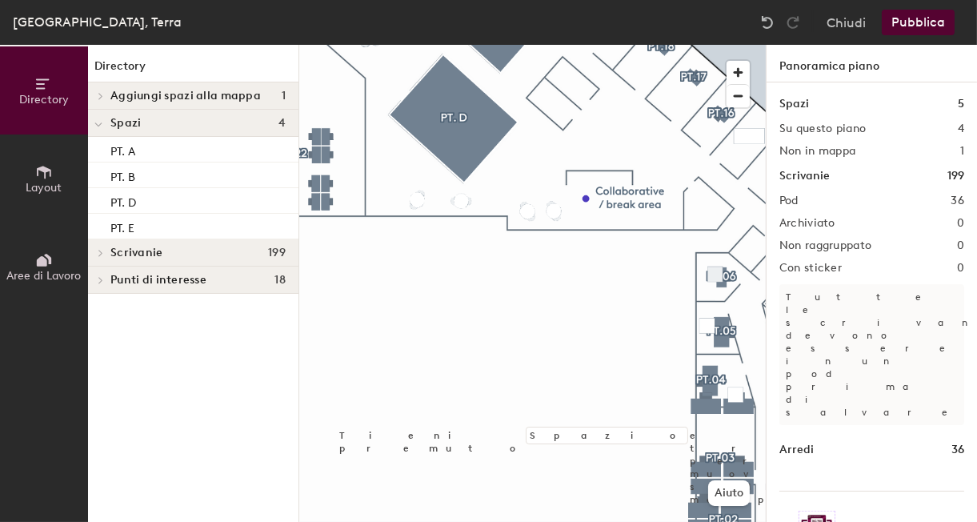
click at [924, 21] on button "Pubblica" at bounding box center [917, 23] width 73 height 26
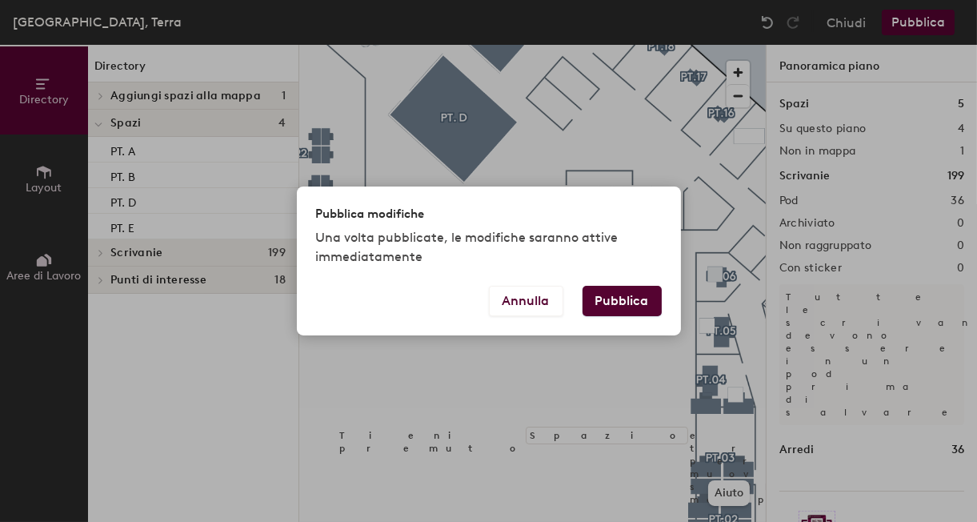
click at [618, 306] on button "Pubblica" at bounding box center [621, 301] width 79 height 30
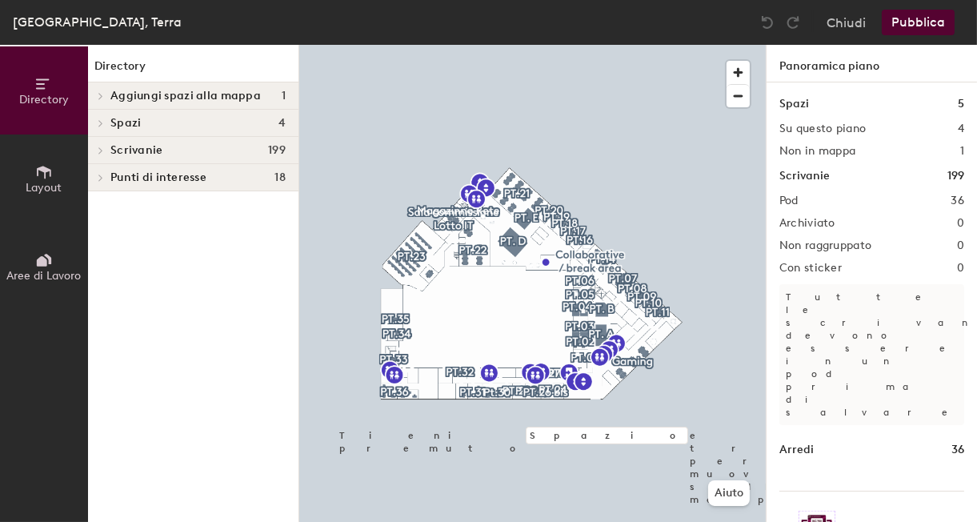
click at [99, 95] on icon at bounding box center [101, 96] width 6 height 8
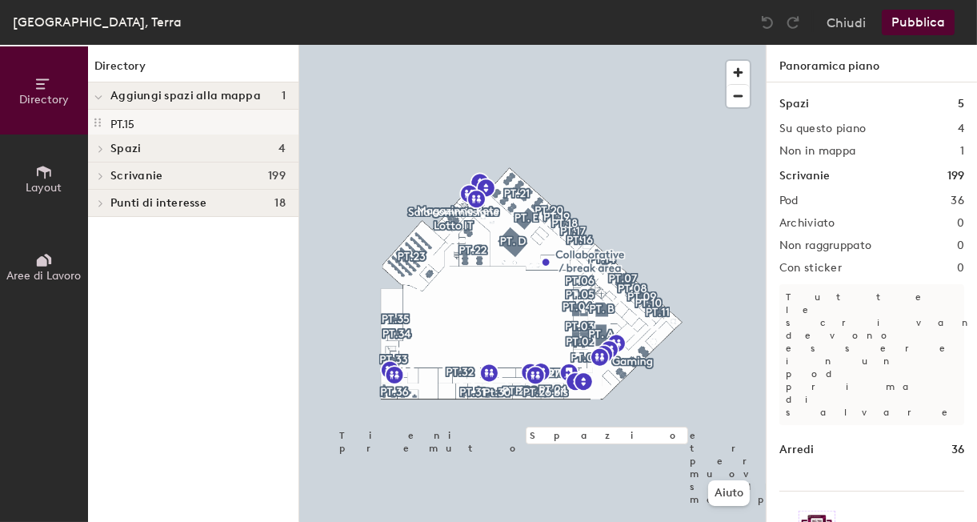
click at [122, 122] on p "PT.15" at bounding box center [122, 122] width 24 height 18
click at [126, 124] on p "PT.15" at bounding box center [122, 122] width 24 height 18
click at [100, 177] on icon at bounding box center [101, 176] width 6 height 8
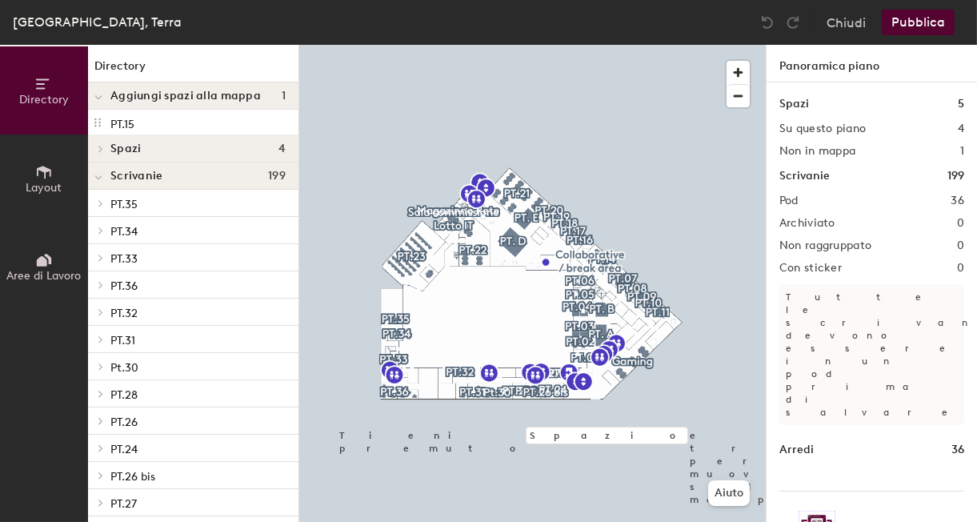
click at [168, 171] on h4 "Scrivanie 199" at bounding box center [197, 176] width 175 height 13
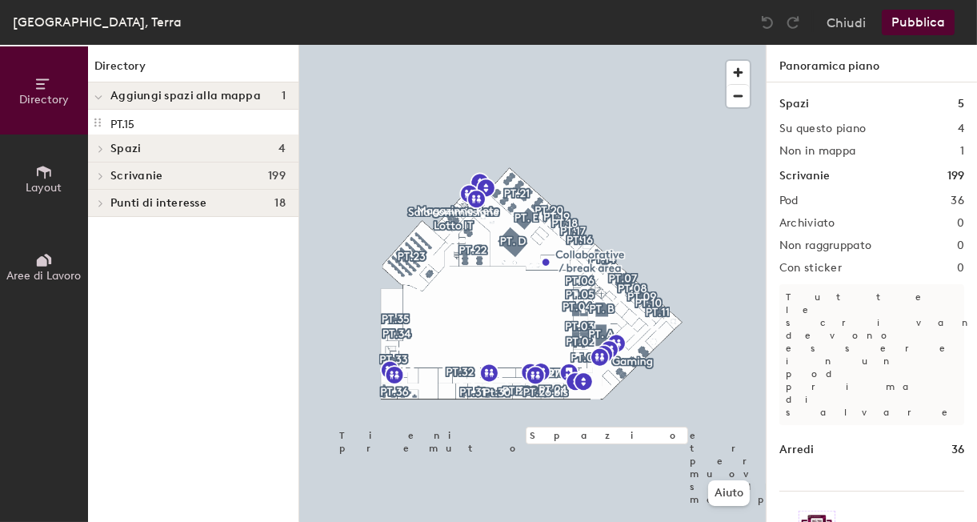
click at [168, 171] on h4 "Scrivanie 199" at bounding box center [197, 176] width 175 height 13
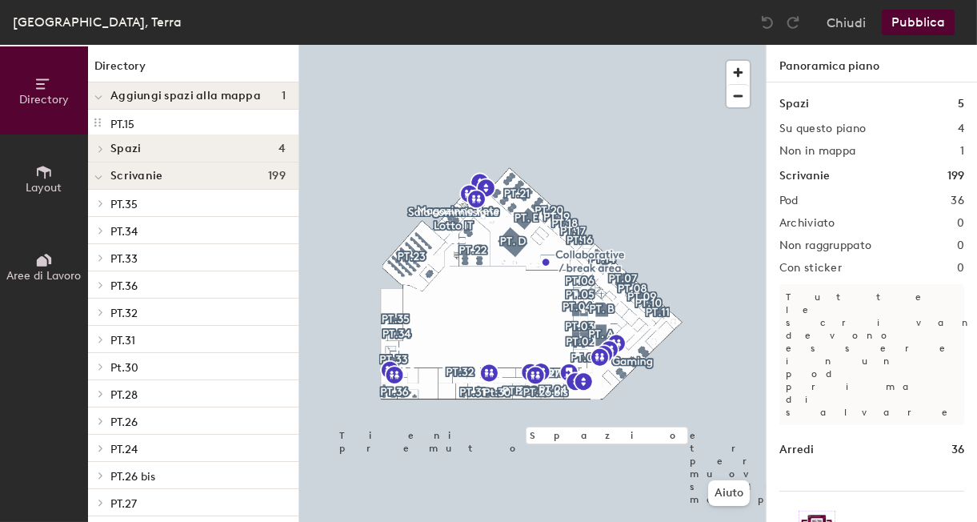
click at [102, 150] on icon at bounding box center [101, 149] width 6 height 8
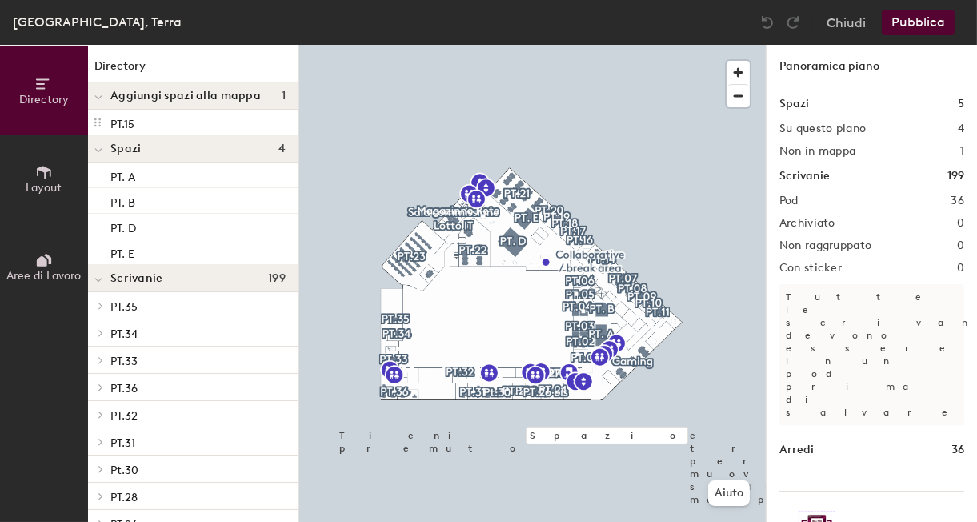
click at [102, 150] on div at bounding box center [98, 148] width 21 height 26
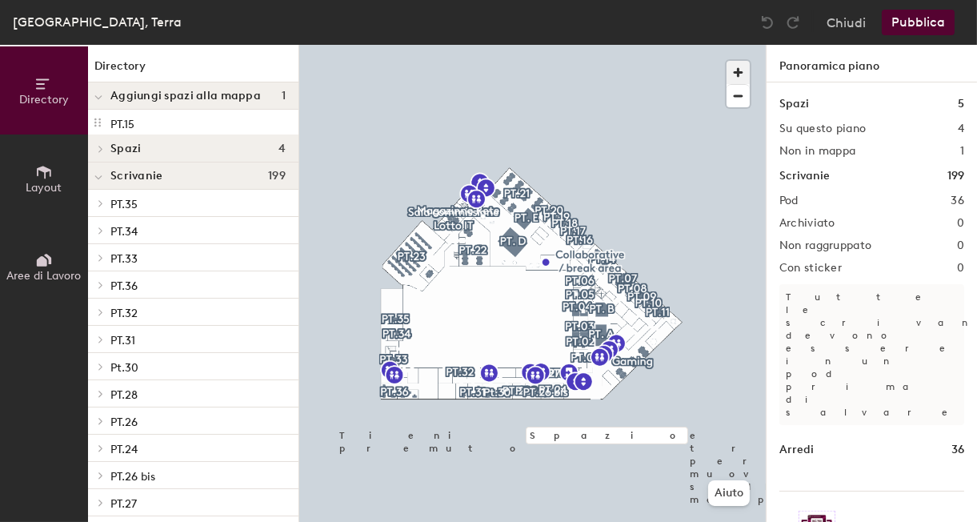
click at [736, 76] on span "button" at bounding box center [737, 72] width 23 height 23
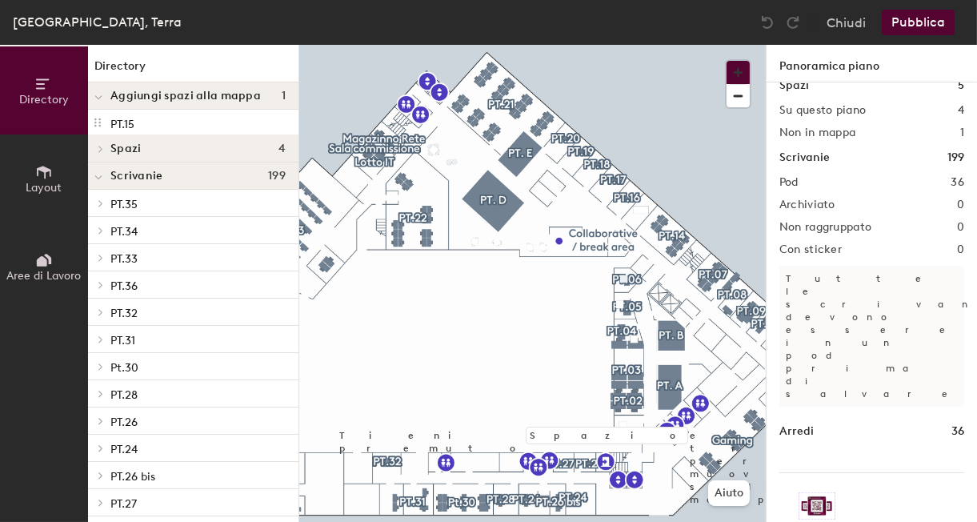
scroll to position [30, 0]
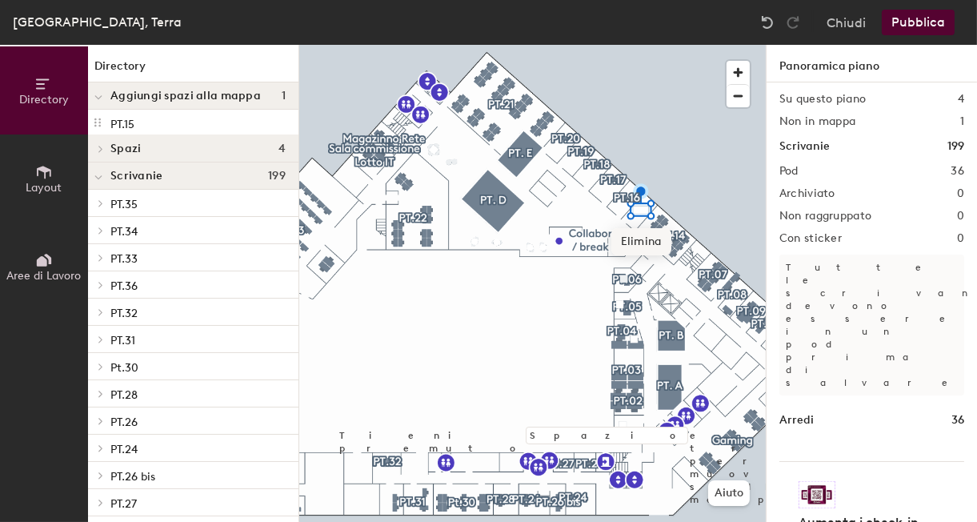
click at [641, 241] on span "Elimina" at bounding box center [641, 241] width 60 height 27
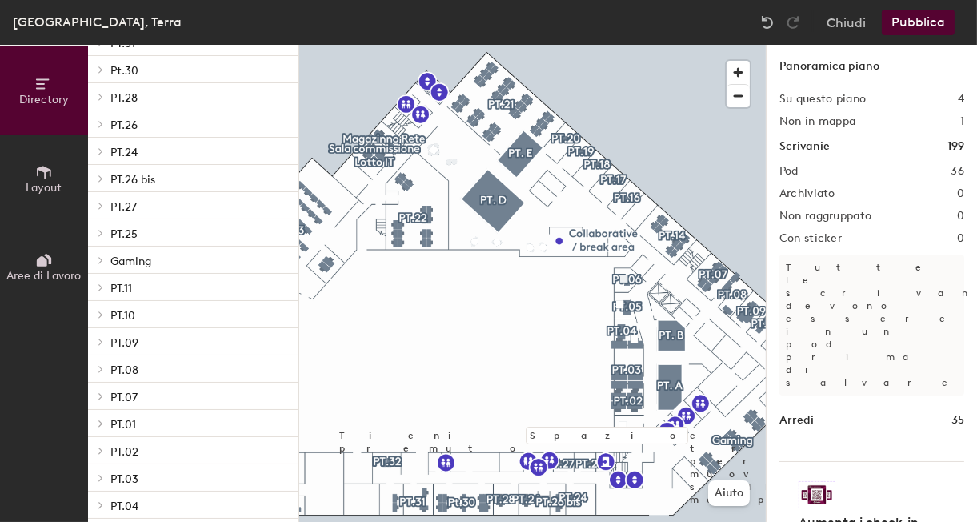
scroll to position [189, 0]
click at [100, 394] on icon at bounding box center [101, 395] width 6 height 8
click at [100, 394] on icon at bounding box center [98, 397] width 8 height 6
click at [127, 422] on span "PT.10" at bounding box center [122, 424] width 25 height 14
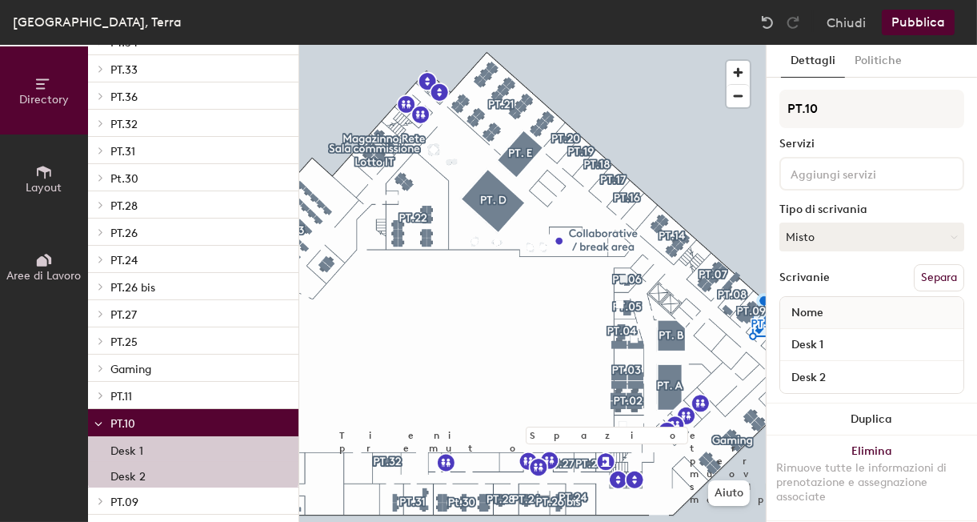
click at [102, 397] on icon at bounding box center [101, 395] width 6 height 8
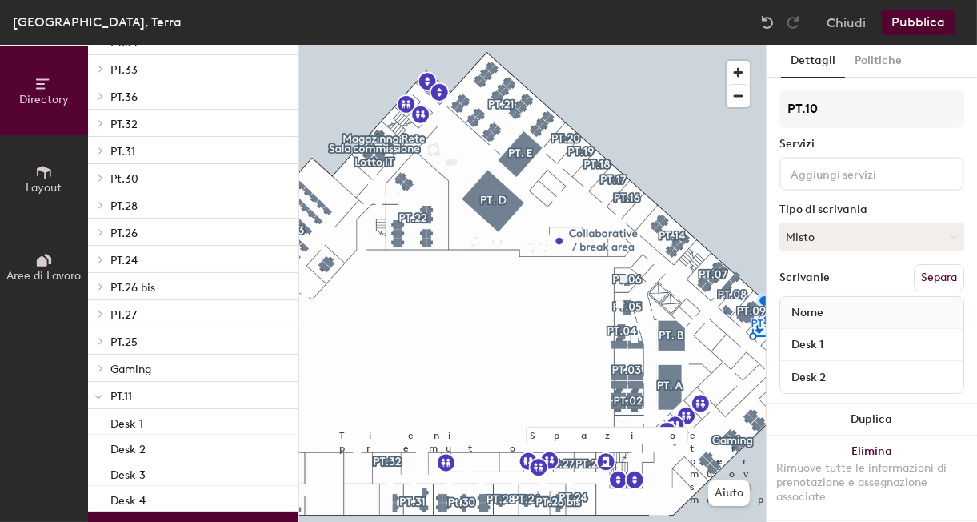
click at [100, 368] on icon at bounding box center [101, 368] width 6 height 8
click at [100, 368] on icon at bounding box center [98, 369] width 8 height 6
click at [103, 262] on icon at bounding box center [101, 259] width 6 height 8
click at [129, 259] on span "PT.24" at bounding box center [123, 261] width 27 height 14
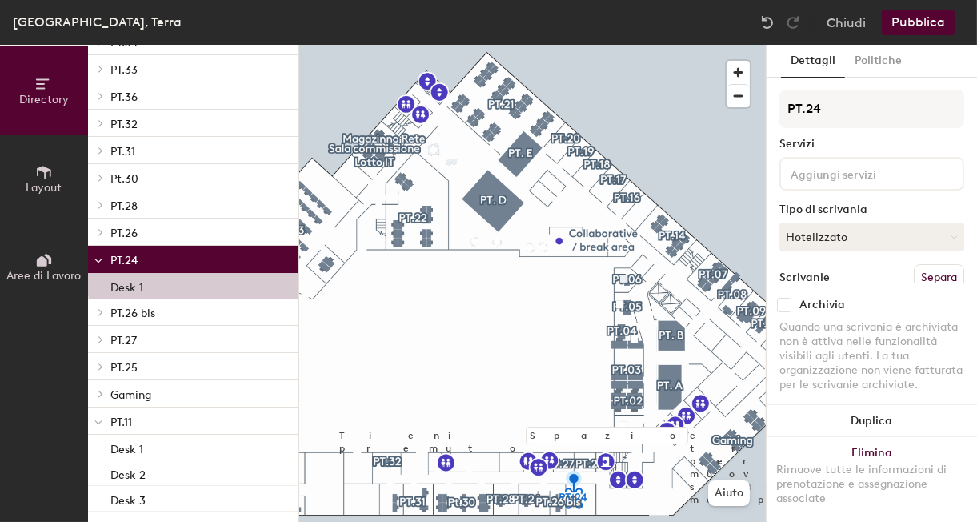
drag, startPoint x: 142, startPoint y: 284, endPoint x: 133, endPoint y: 263, distance: 22.6
click at [133, 263] on span "PT.24" at bounding box center [123, 261] width 27 height 14
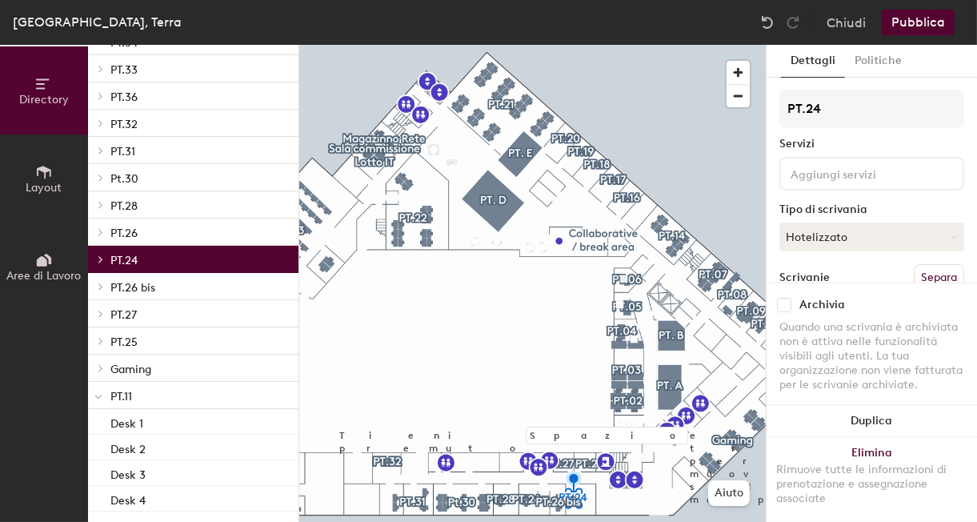
click at [133, 263] on span "PT.24" at bounding box center [123, 261] width 27 height 14
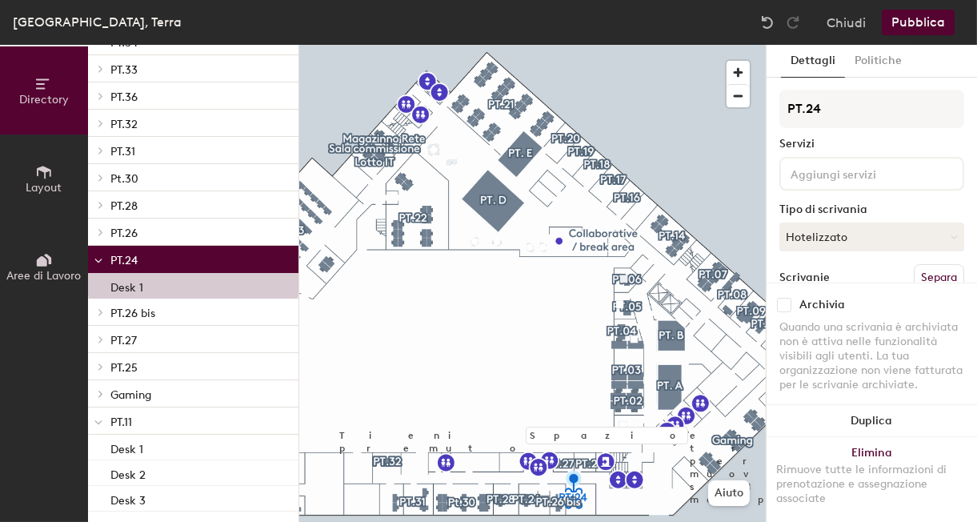
click at [21, 273] on span "Aree di Lavoro" at bounding box center [44, 276] width 74 height 14
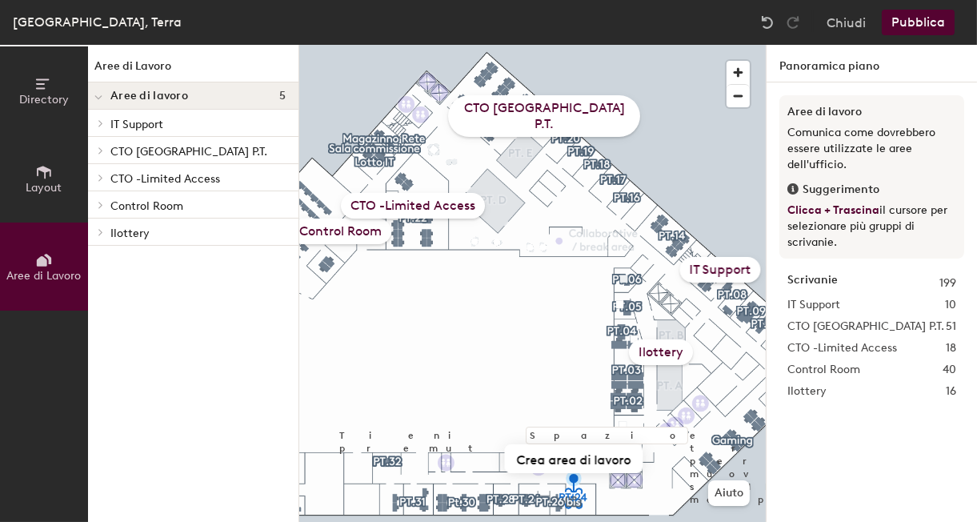
click at [100, 230] on icon at bounding box center [101, 232] width 6 height 8
click at [669, 354] on div "Ilottery" at bounding box center [661, 352] width 64 height 26
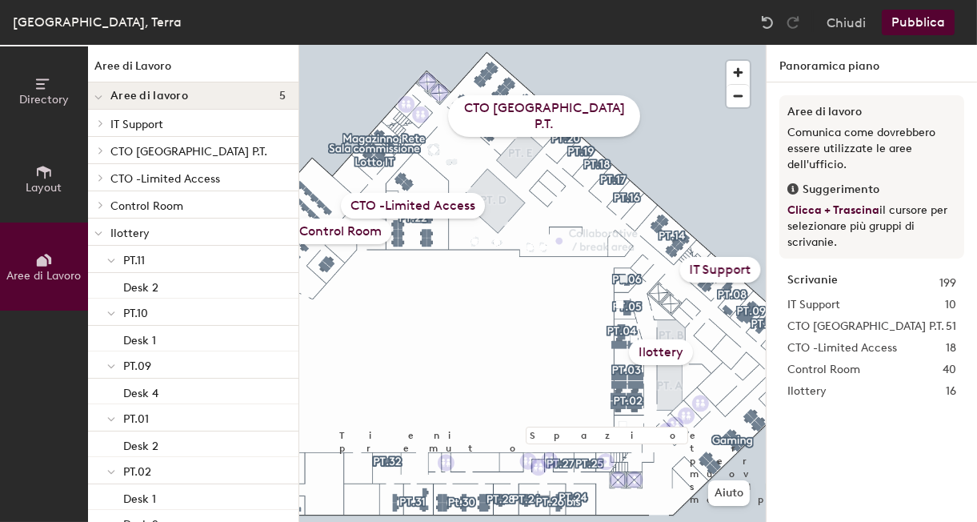
click at [652, 357] on div "Ilottery" at bounding box center [661, 352] width 64 height 26
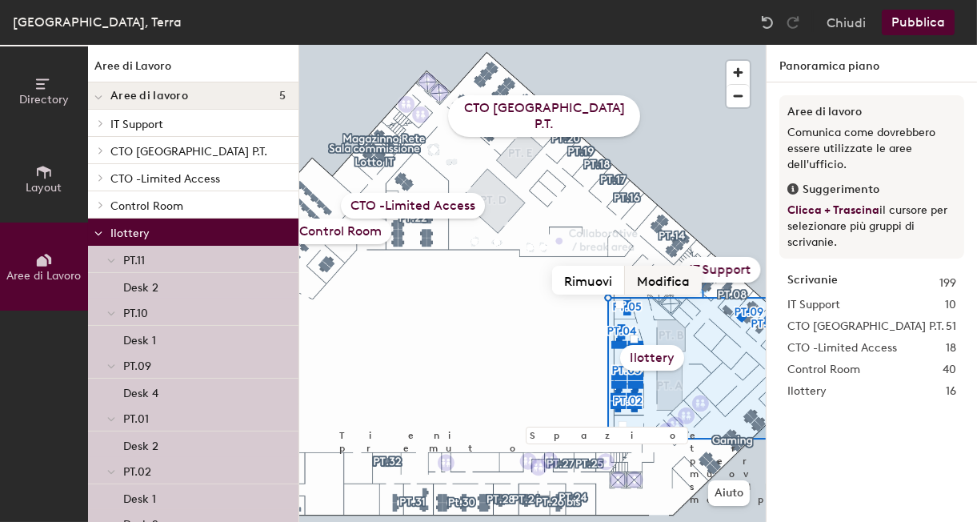
click at [642, 278] on button "Modifica" at bounding box center [663, 280] width 77 height 29
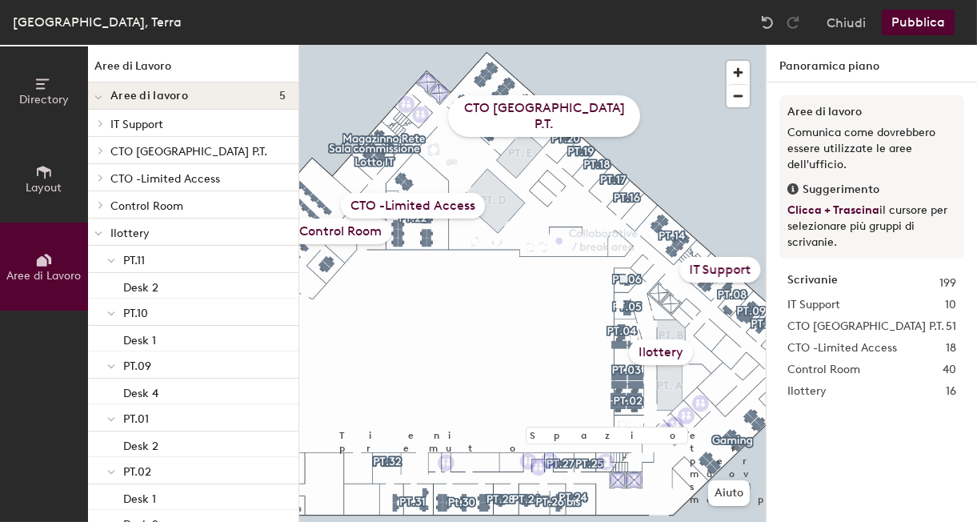
click at [666, 353] on div "Ilottery" at bounding box center [661, 352] width 64 height 26
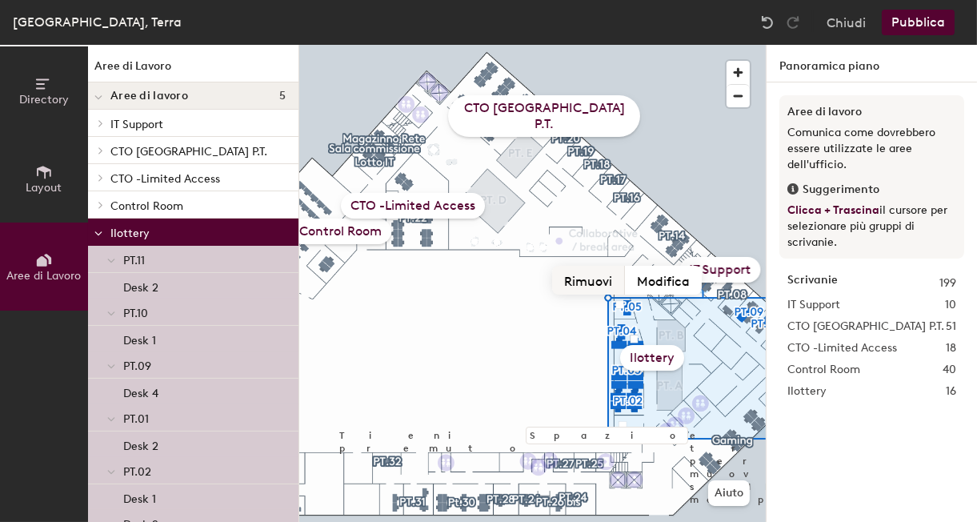
click at [617, 283] on div "Tieni premuto Spazio e trascina per muoverti sulla mappa. Aiuto IT Support CTO …" at bounding box center [532, 283] width 466 height 477
click at [625, 269] on button "Modifica" at bounding box center [663, 280] width 77 height 29
click at [630, 274] on div "Tieni premuto Spazio e trascina per muoverti sulla mappa. Aiuto IT Support CTO …" at bounding box center [532, 283] width 466 height 477
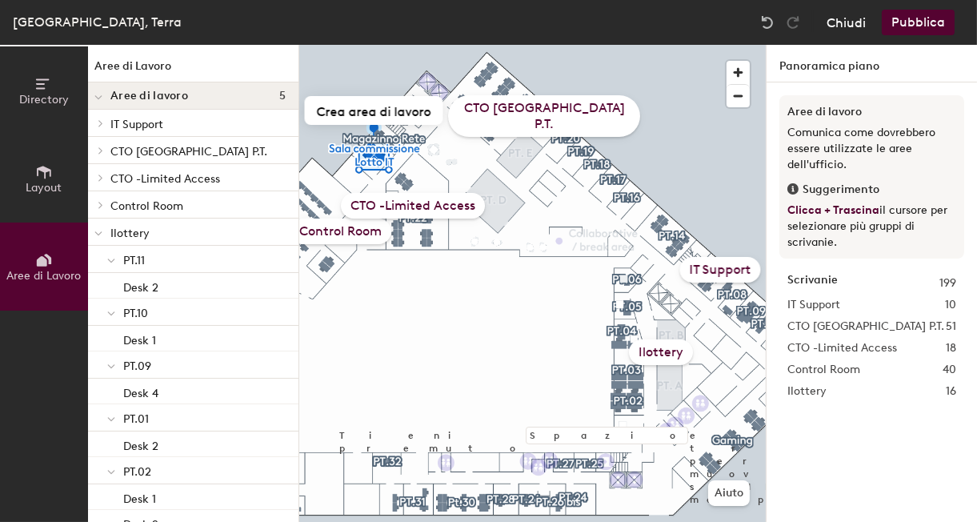
click at [845, 24] on button "Chiudi" at bounding box center [845, 23] width 39 height 26
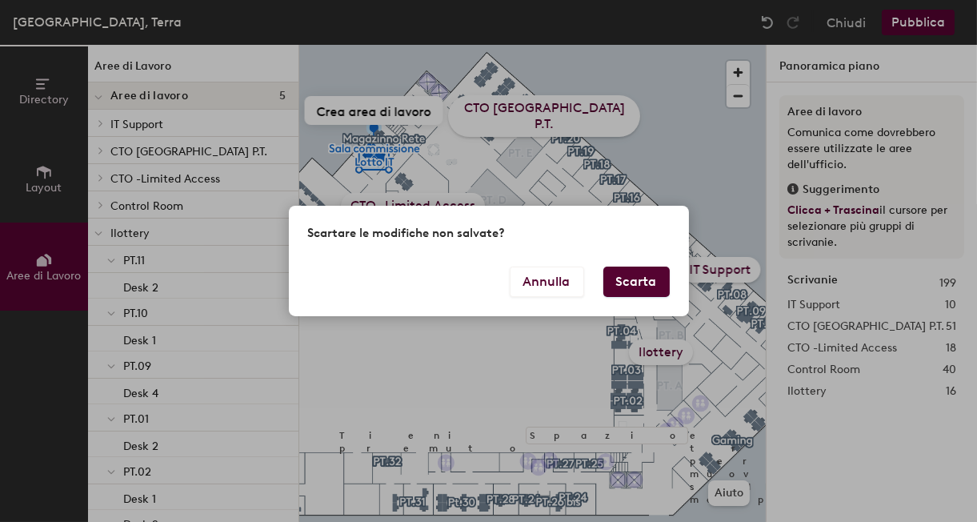
click at [679, 265] on div "Scartare le modifiche non salvate?" at bounding box center [489, 236] width 400 height 60
click at [654, 291] on button "Scarta" at bounding box center [636, 281] width 66 height 30
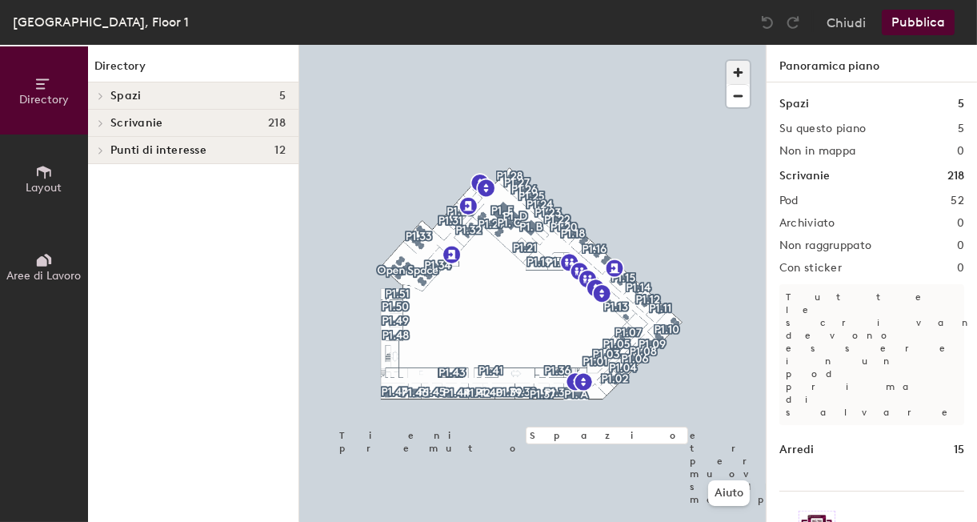
click at [737, 73] on span "button" at bounding box center [737, 72] width 23 height 23
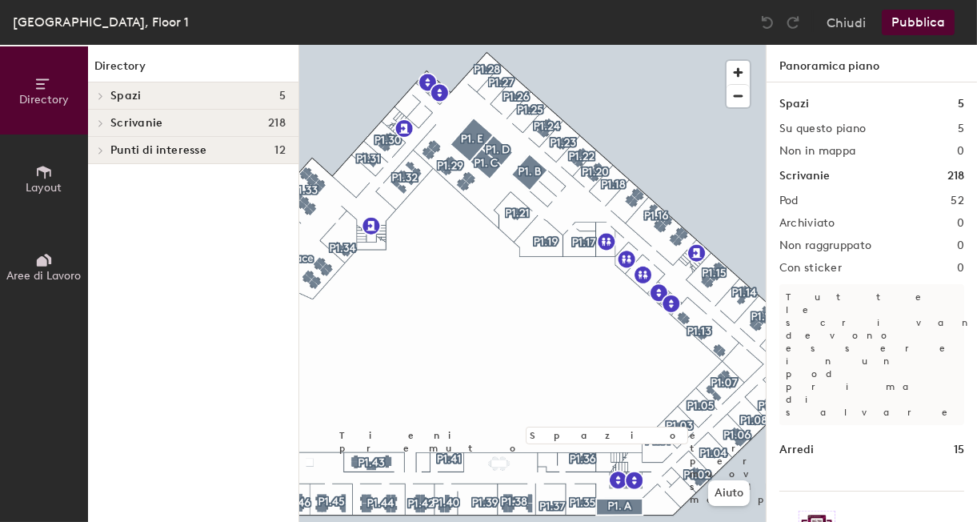
click at [99, 122] on icon at bounding box center [101, 123] width 6 height 8
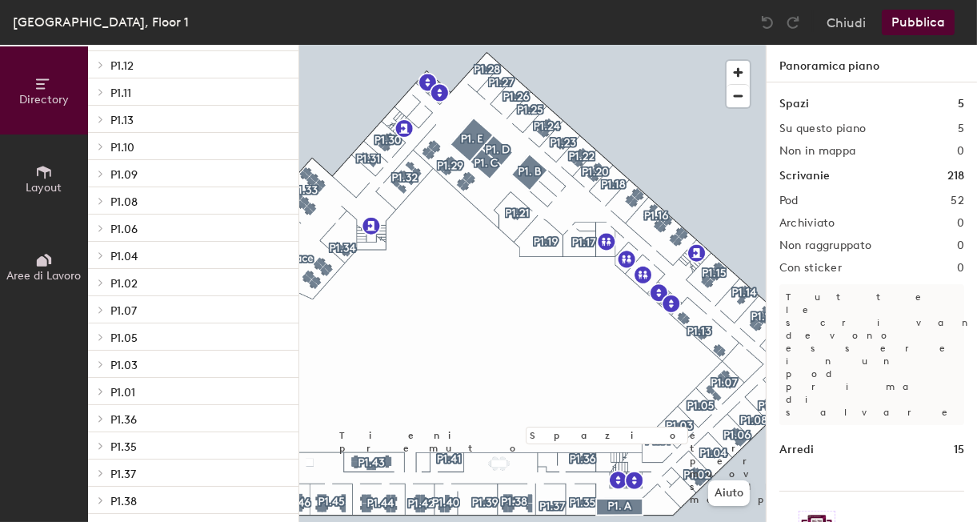
scroll to position [790, 0]
click at [857, 21] on button "Chiudi" at bounding box center [845, 23] width 39 height 26
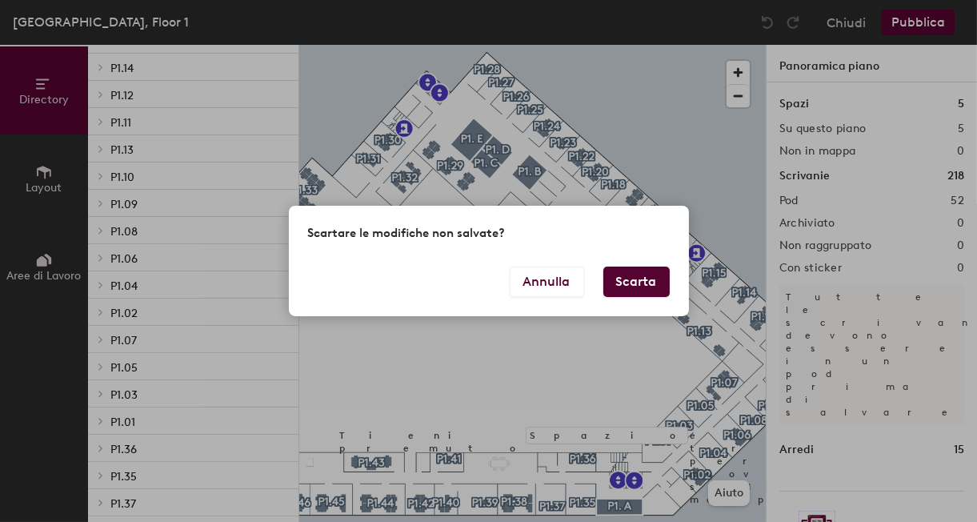
click at [646, 282] on button "Scarta" at bounding box center [636, 281] width 66 height 30
